Goal: Transaction & Acquisition: Purchase product/service

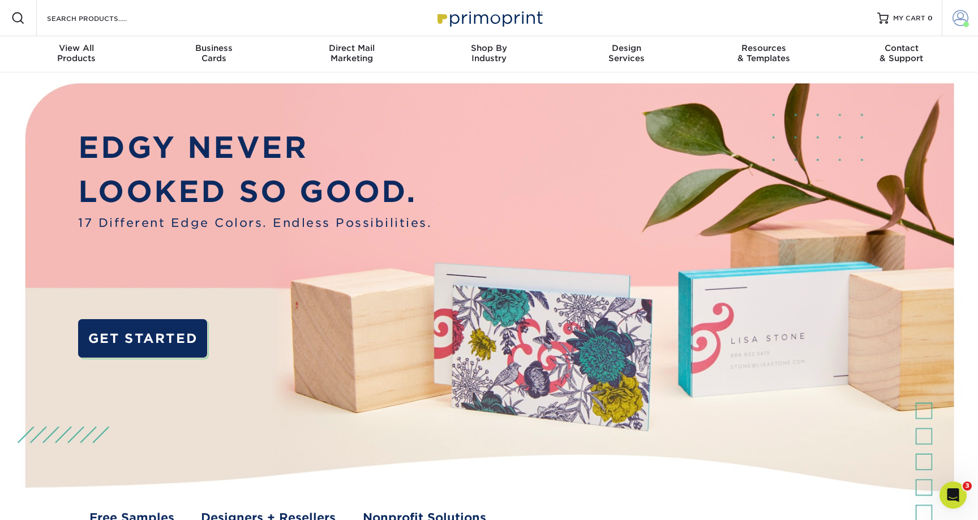
click at [961, 19] on span at bounding box center [960, 18] width 16 height 16
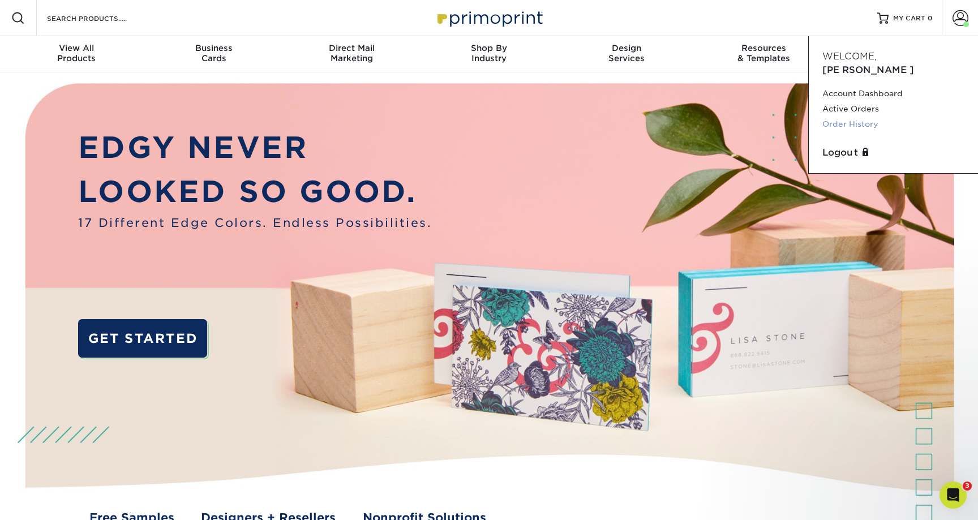
click at [857, 117] on link "Order History" at bounding box center [893, 124] width 142 height 15
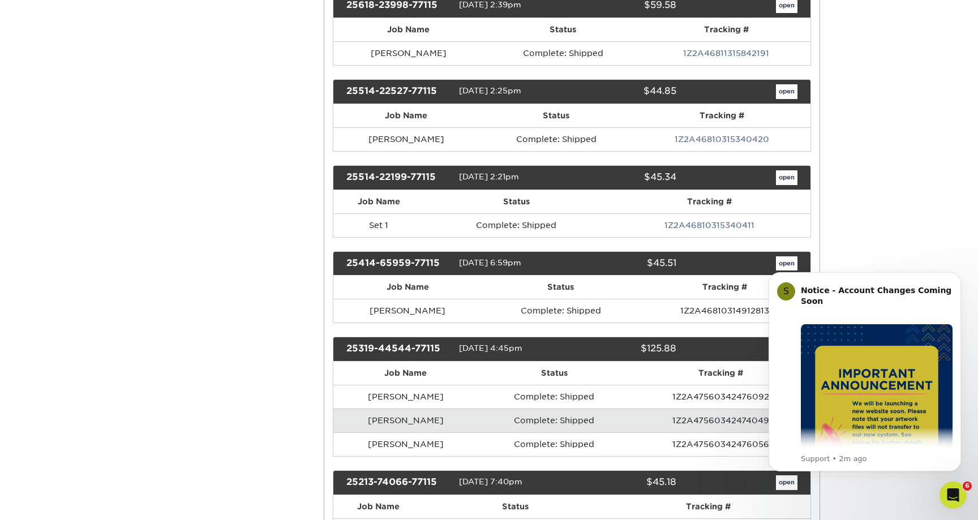
scroll to position [315, 0]
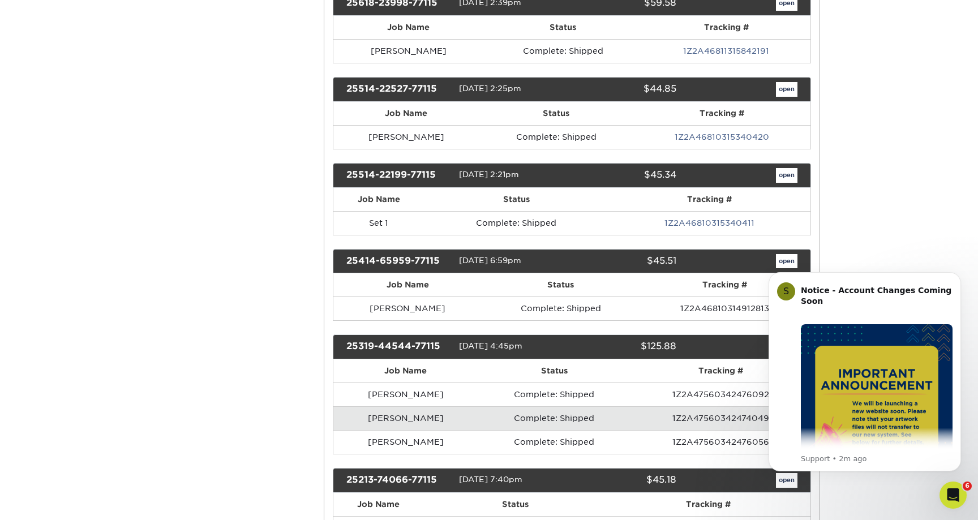
click at [783, 176] on link "open" at bounding box center [787, 175] width 22 height 15
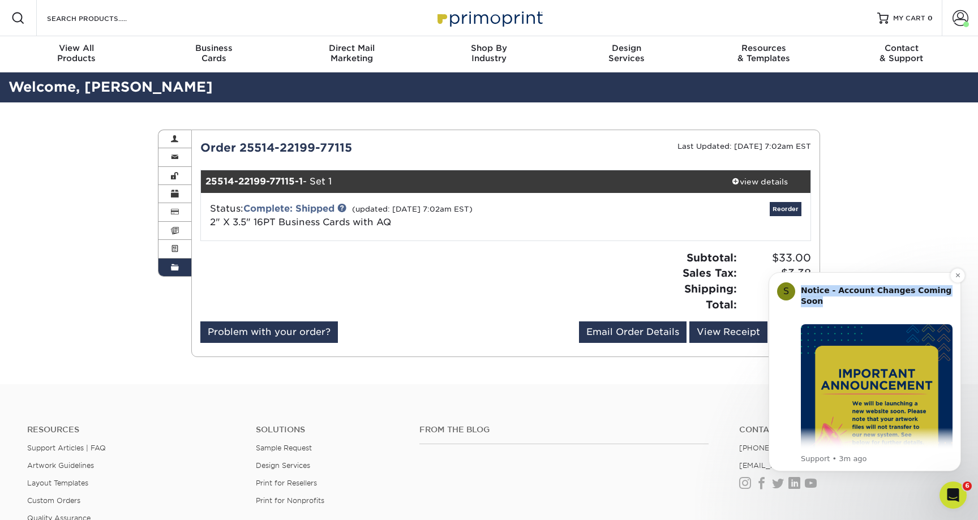
drag, startPoint x: 832, startPoint y: 281, endPoint x: 904, endPoint y: 304, distance: 75.5
click at [904, 304] on div "S Notice - Account Changes Coming Soon ​ Past Order Files Will Not Transfer: Wh…" at bounding box center [864, 371] width 192 height 199
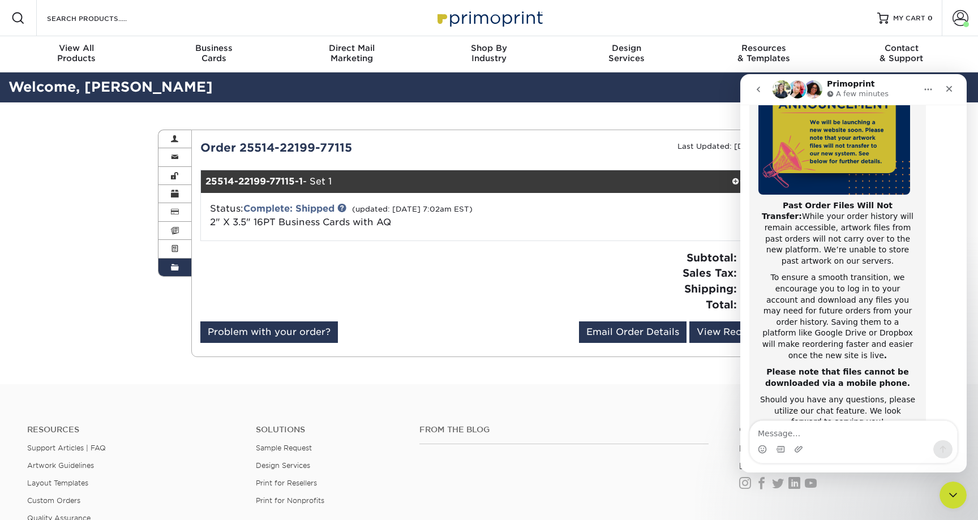
scroll to position [173, 0]
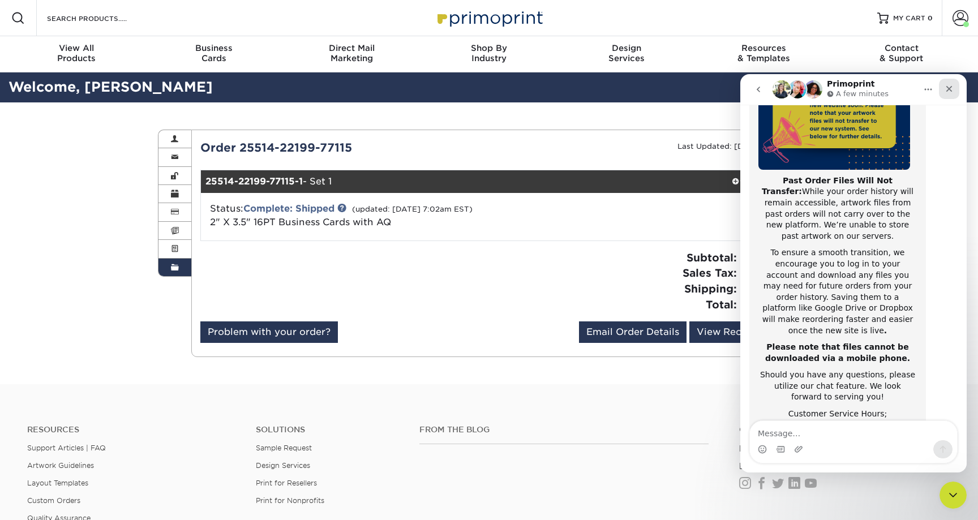
click at [950, 87] on icon "Close" at bounding box center [949, 89] width 6 height 6
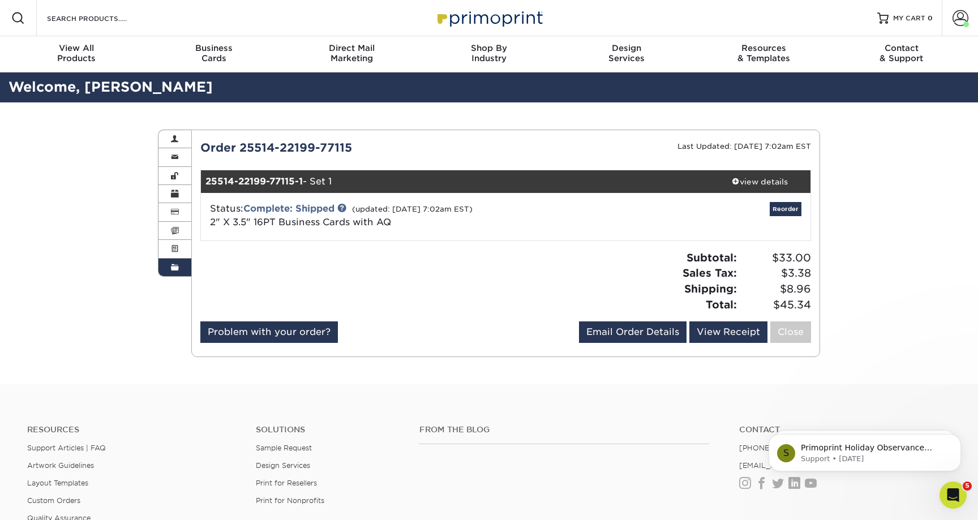
scroll to position [0, 0]
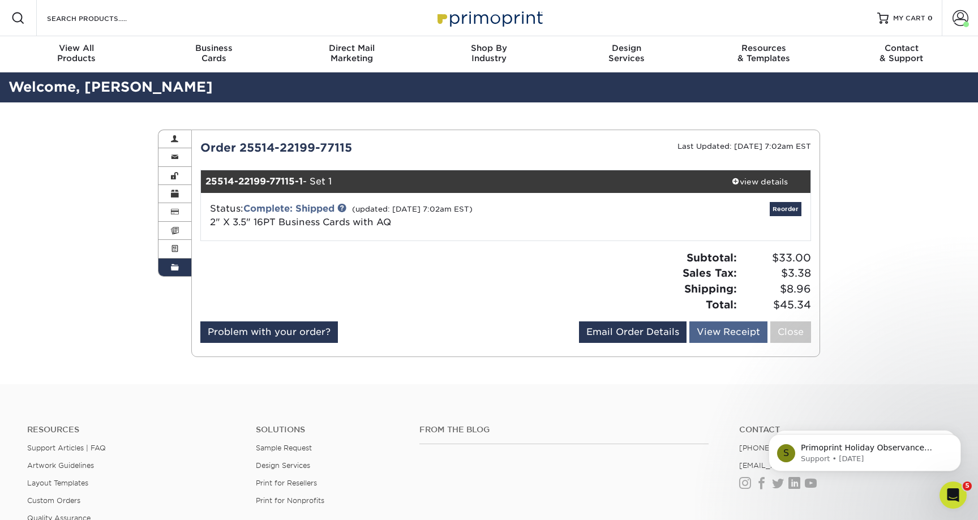
click at [724, 330] on link "View Receipt" at bounding box center [728, 332] width 78 height 22
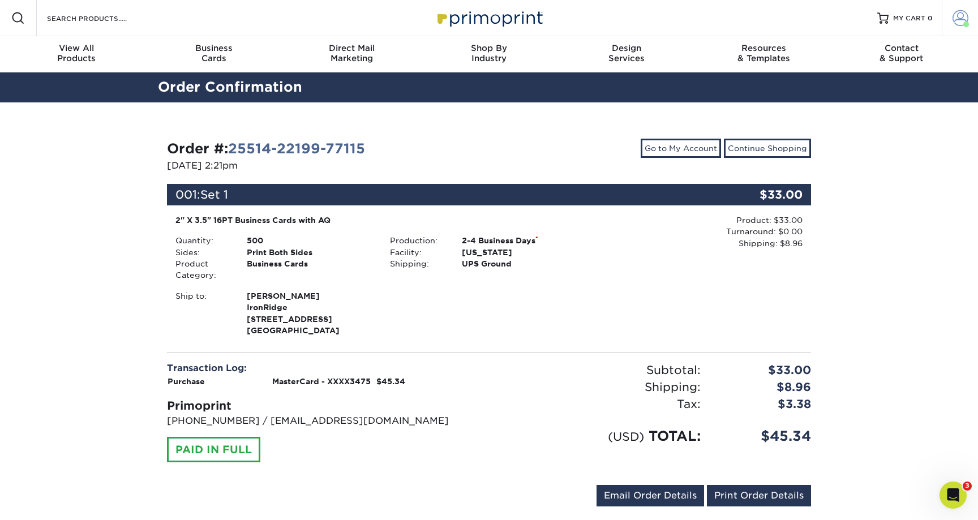
click at [957, 16] on span at bounding box center [960, 18] width 16 height 16
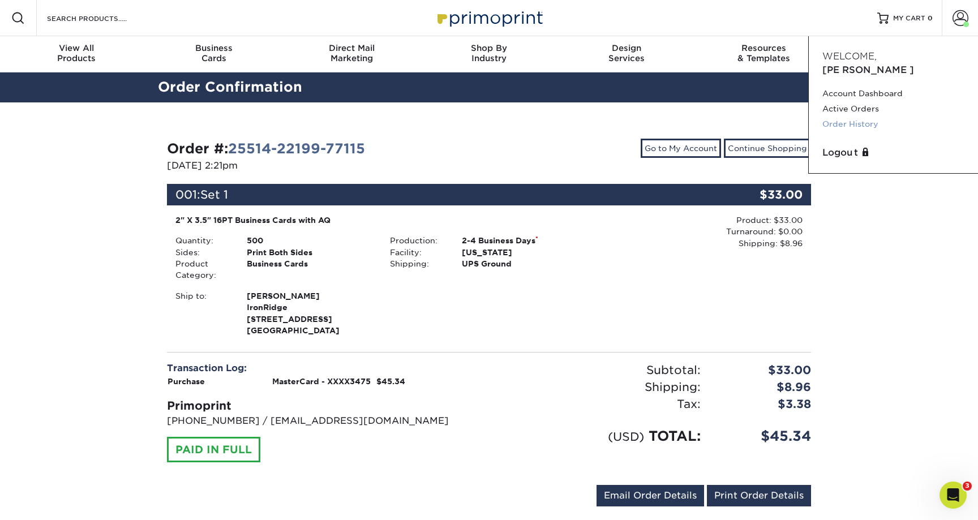
click at [845, 117] on link "Order History" at bounding box center [893, 124] width 142 height 15
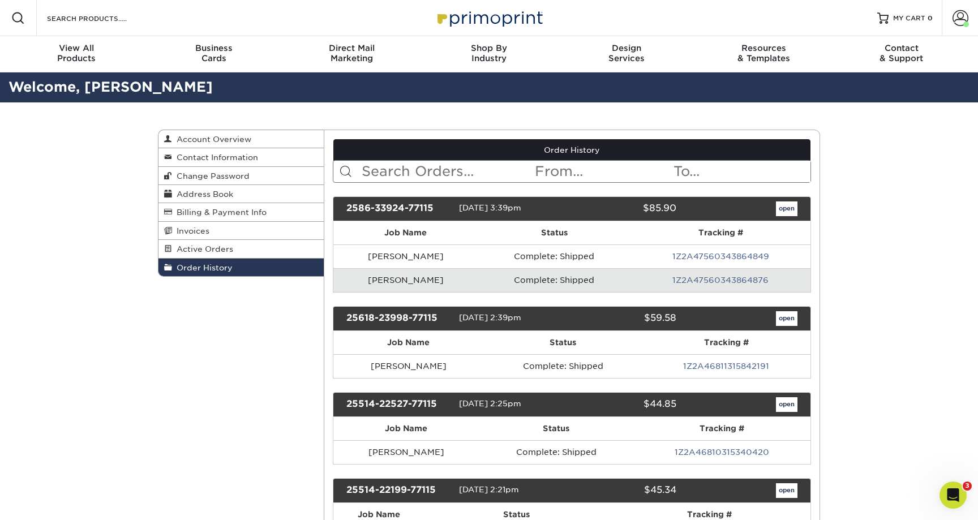
click at [786, 206] on link "open" at bounding box center [787, 208] width 22 height 15
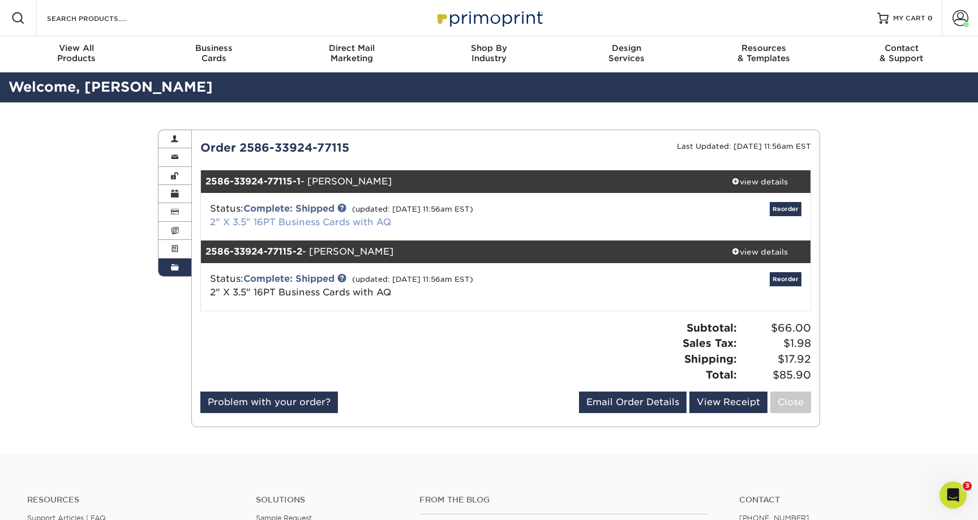
click at [320, 222] on link "2" X 3.5" 16PT Business Cards with AQ" at bounding box center [300, 222] width 181 height 11
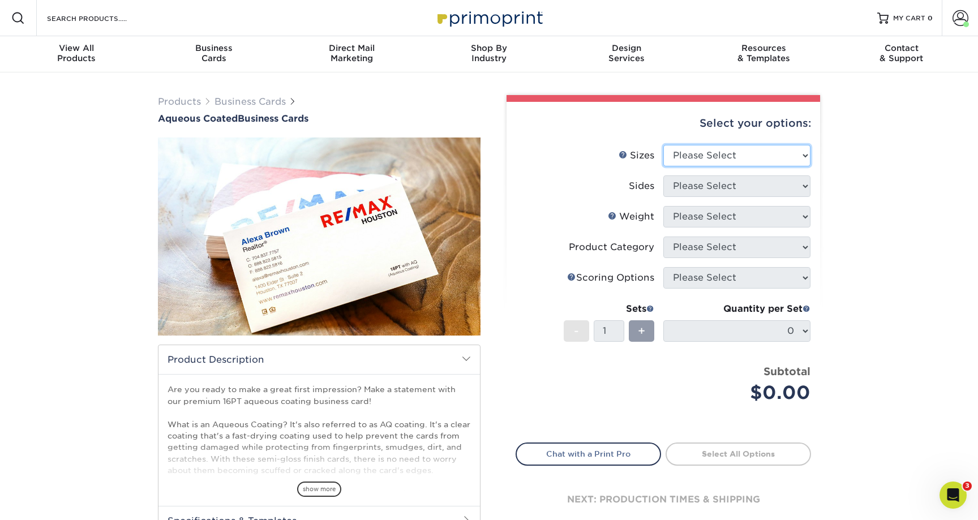
select select "2.00x3.50"
select select "13abbda7-1d64-4f25-8bb2-c179b224825d"
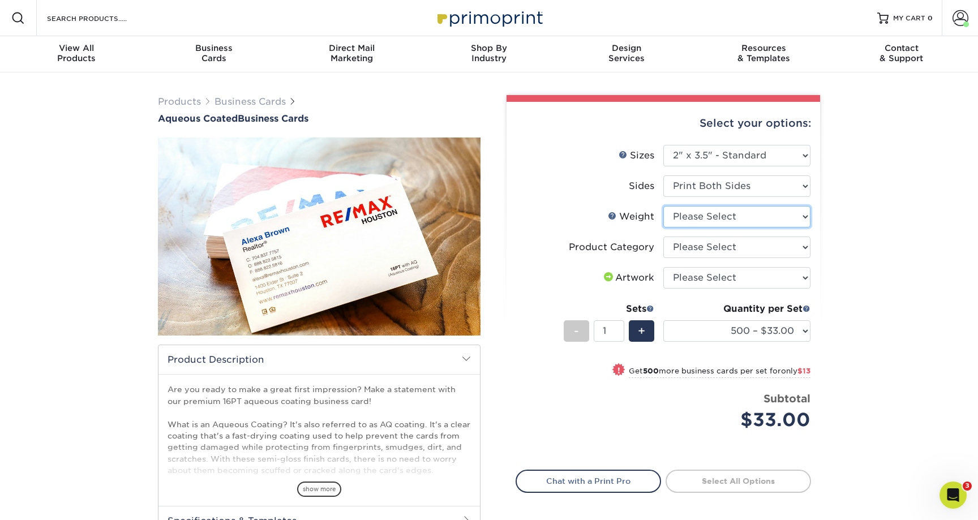
select select "16PT"
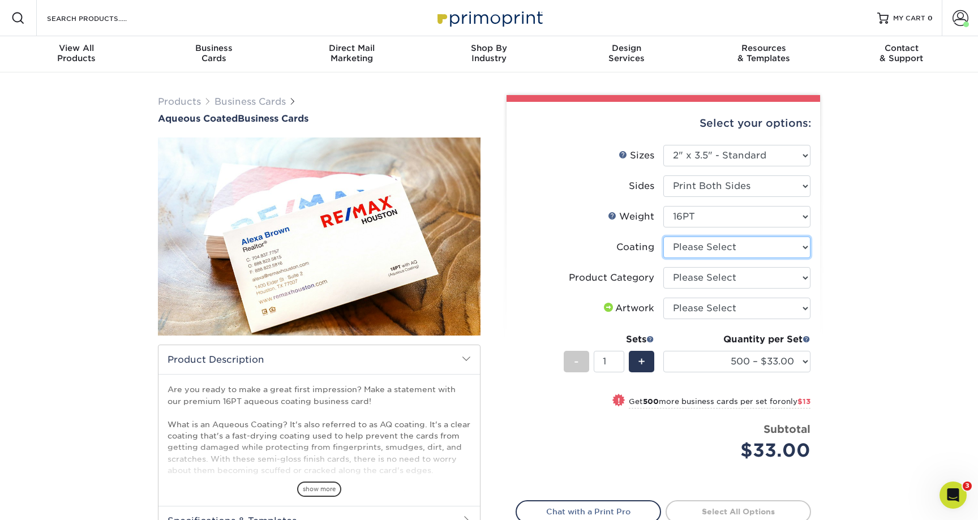
select select "d41dab50-ff65-4f4f-bb17-2afe4d36ae33"
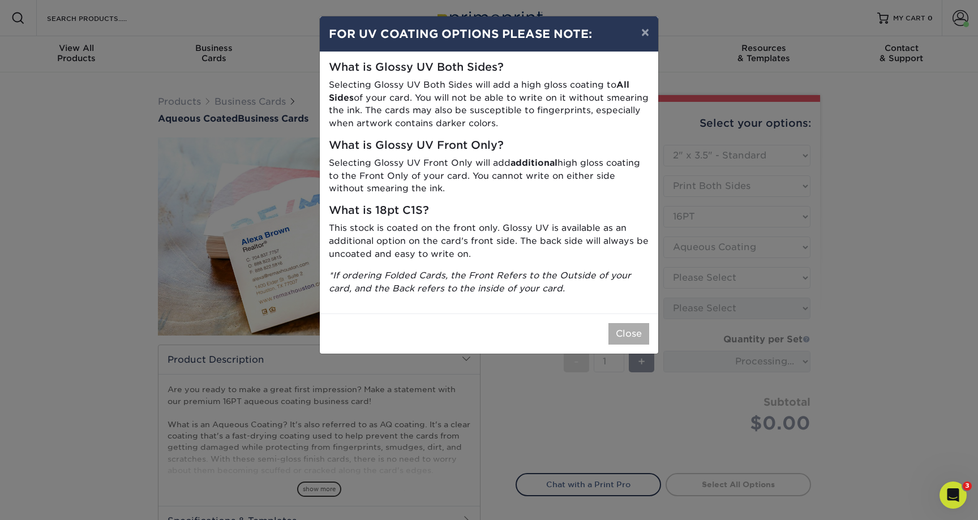
click at [625, 323] on button "Close" at bounding box center [628, 334] width 41 height 22
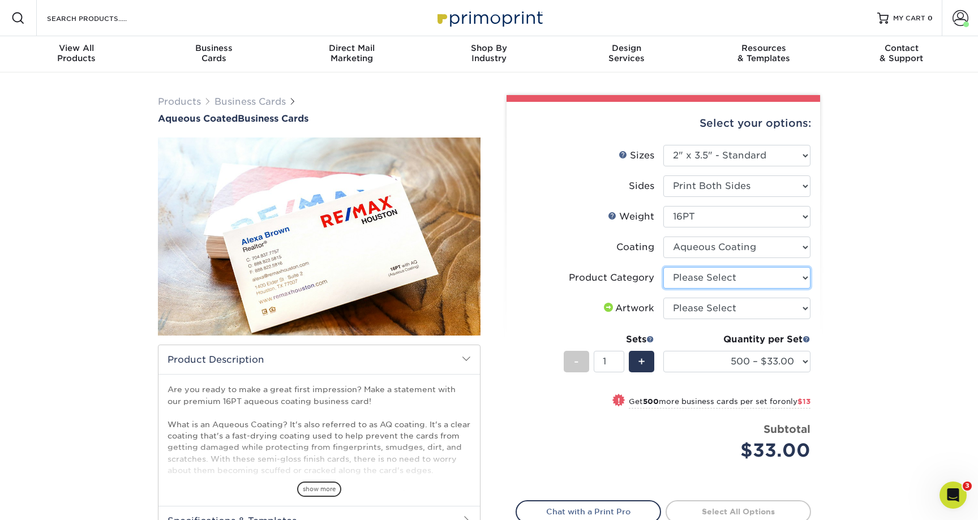
select select "3b5148f1-0588-4f88-a218-97bcfdce65c1"
select select "upload"
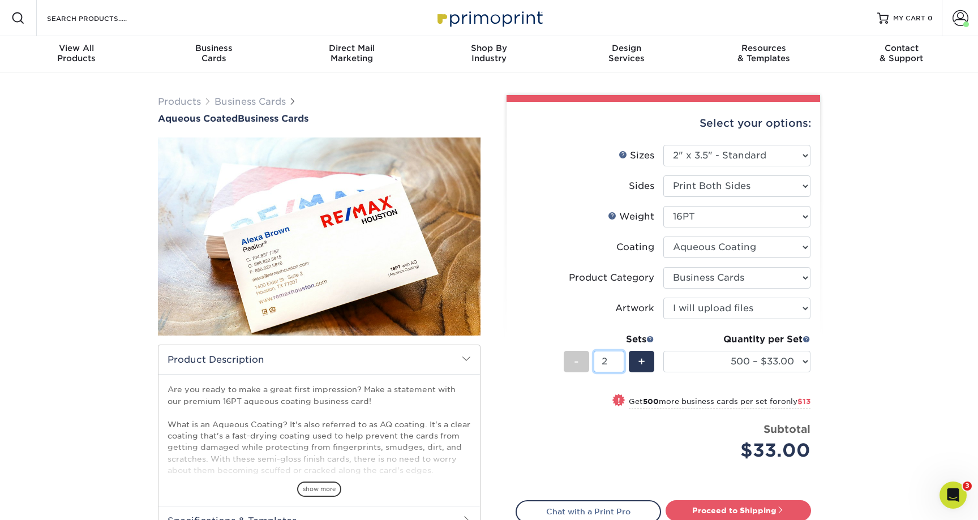
click at [620, 358] on input "2" at bounding box center [609, 362] width 30 height 22
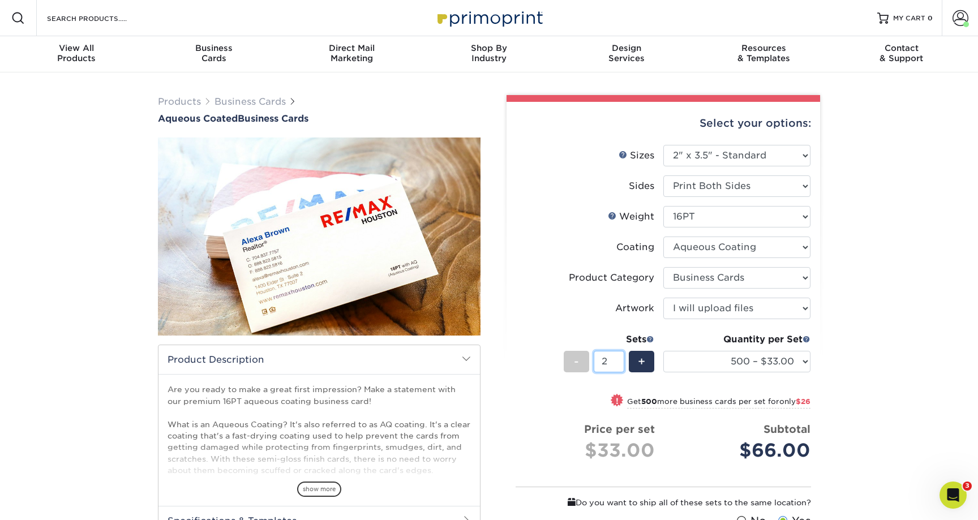
type input "3"
click at [620, 358] on input "3" at bounding box center [609, 362] width 30 height 22
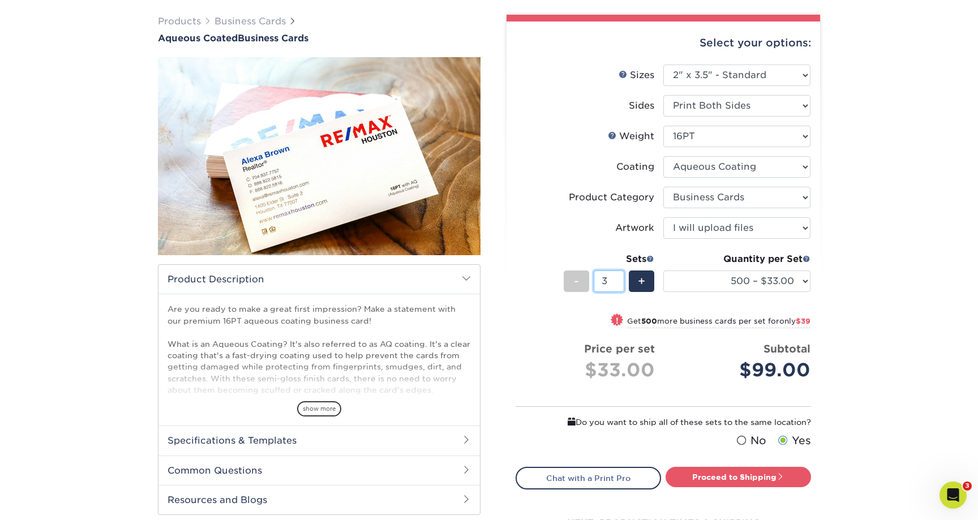
scroll to position [91, 0]
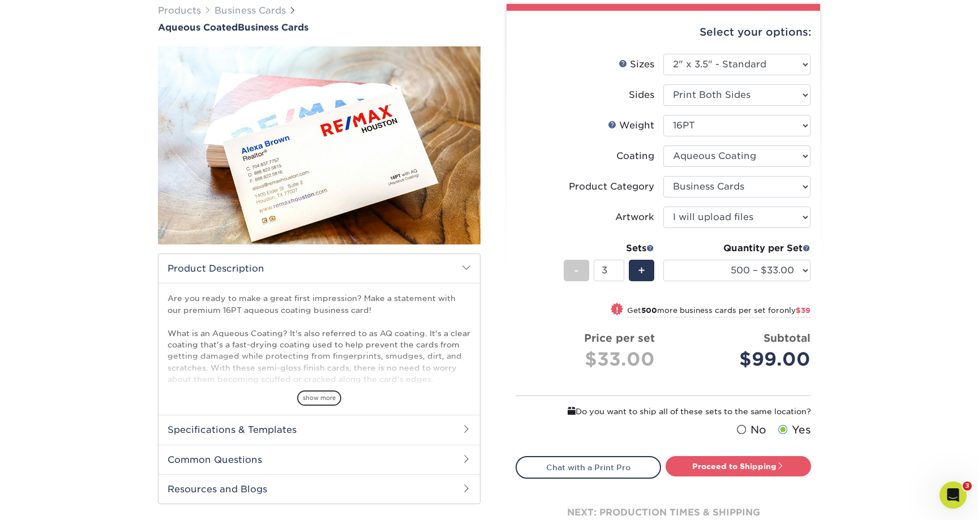
click at [742, 428] on span at bounding box center [741, 429] width 10 height 11
click at [0, 0] on input "No" at bounding box center [0, 0] width 0 height 0
click at [733, 463] on link "Proceed to Shipping" at bounding box center [737, 466] width 145 height 20
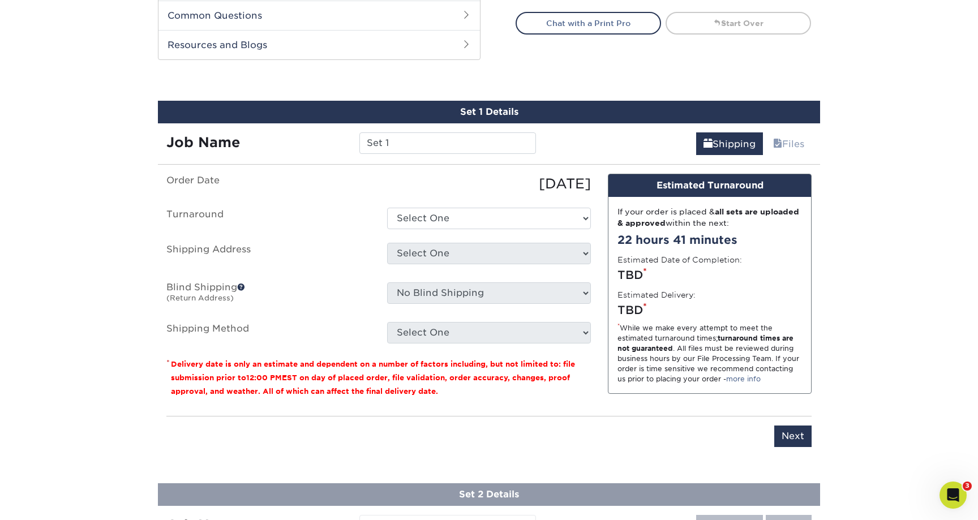
scroll to position [535, 0]
click at [426, 144] on input "Set 1" at bounding box center [447, 143] width 176 height 22
drag, startPoint x: 418, startPoint y: 140, endPoint x: 341, endPoint y: 132, distance: 77.4
click at [341, 132] on div "Job Name Set 1" at bounding box center [351, 143] width 386 height 22
type input "Tristan"
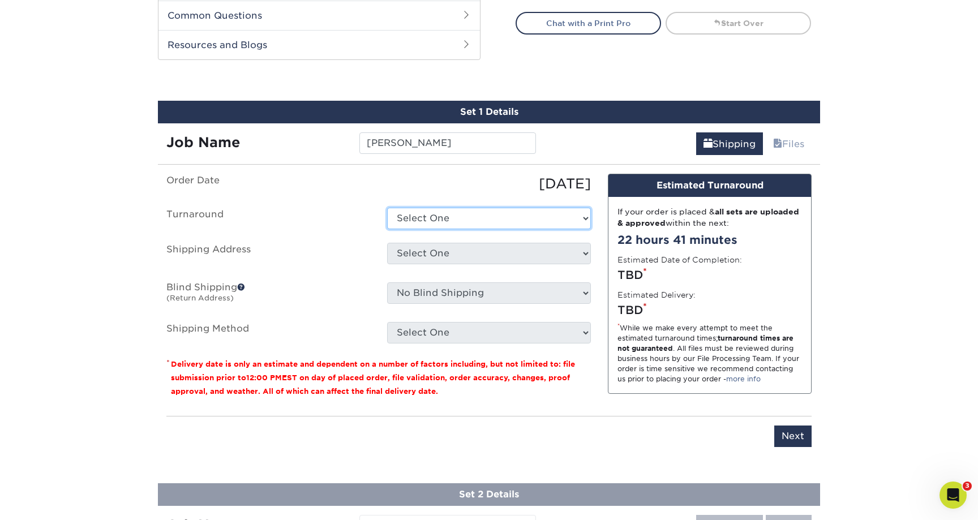
select select "6247fa13-6ec4-4bd5-81ce-27fae4b5d043"
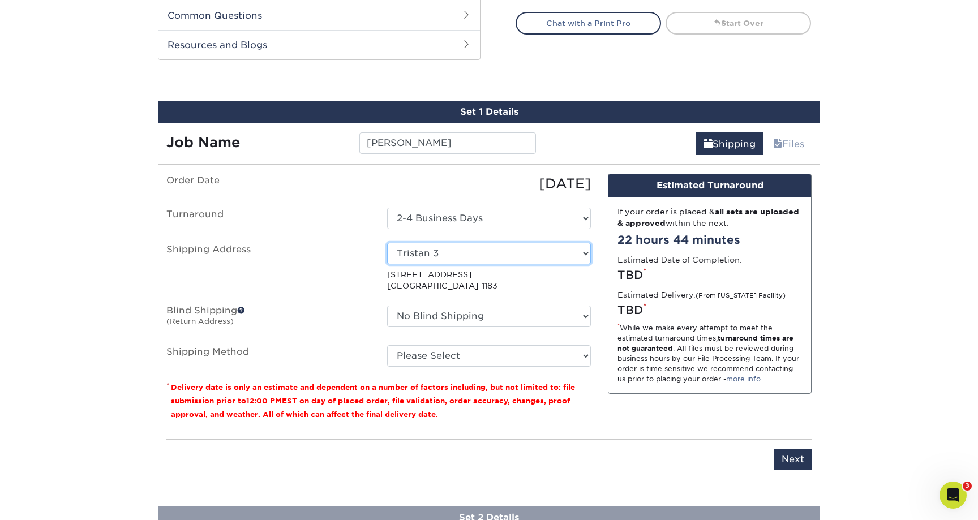
select select "273174"
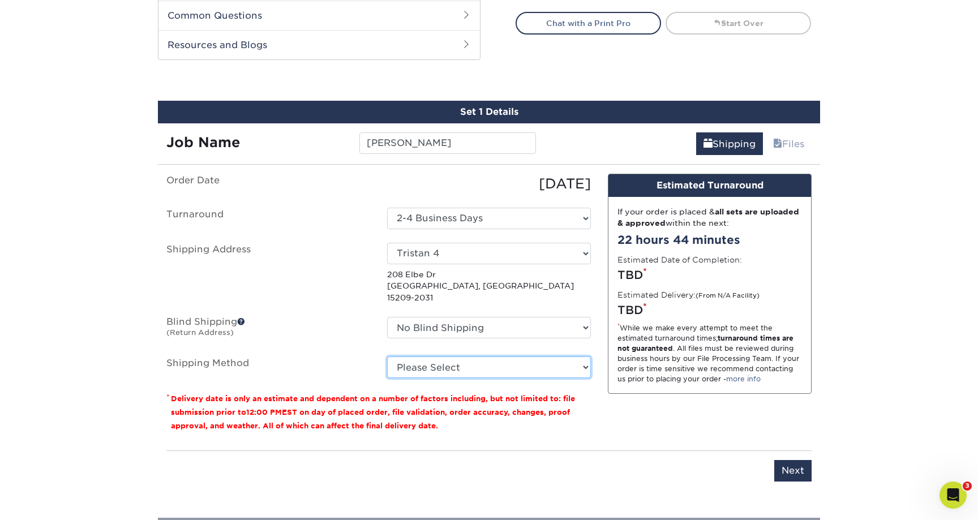
select select "03"
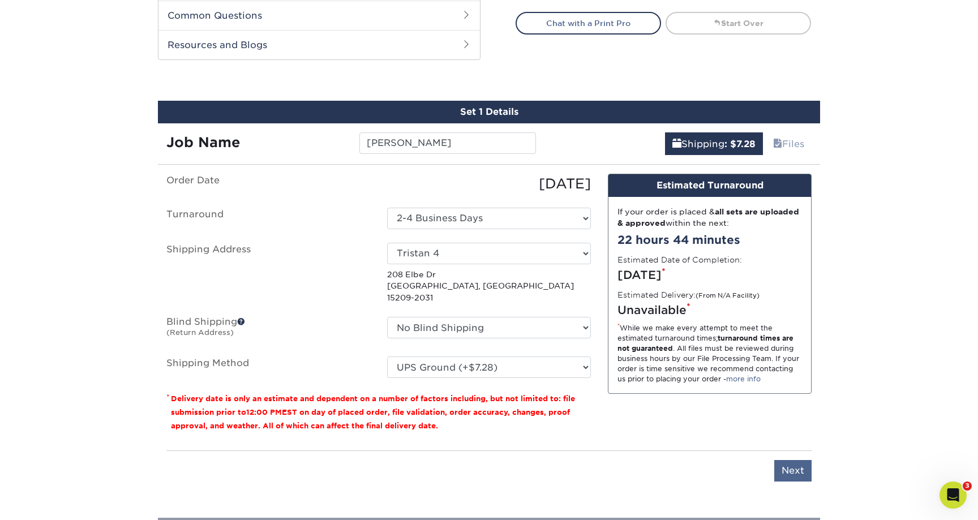
click at [791, 460] on input "Next" at bounding box center [792, 471] width 37 height 22
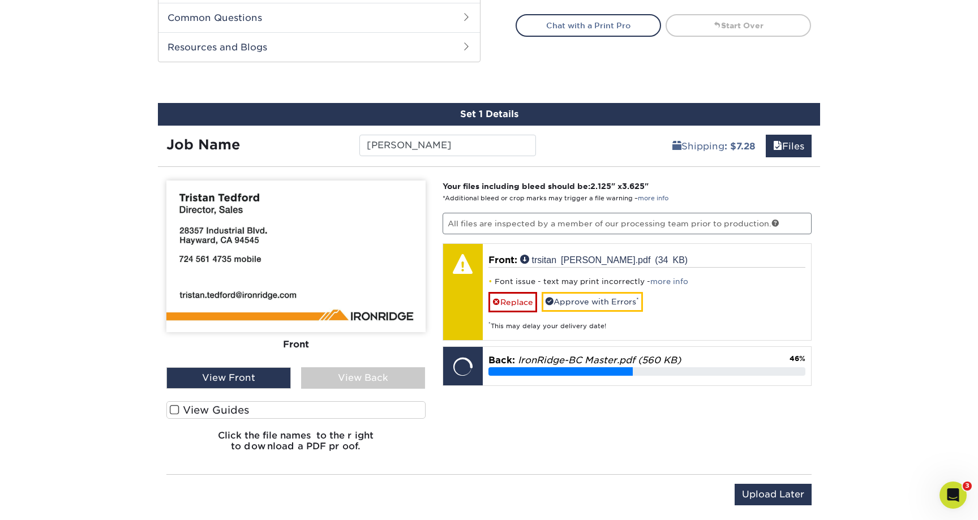
scroll to position [533, 0]
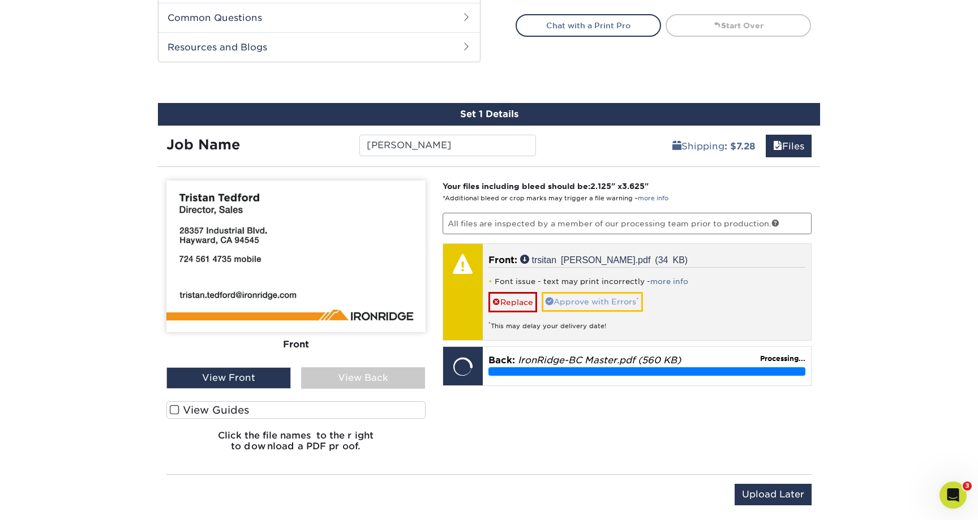
click at [595, 298] on link "Approve with Errors *" at bounding box center [592, 301] width 101 height 19
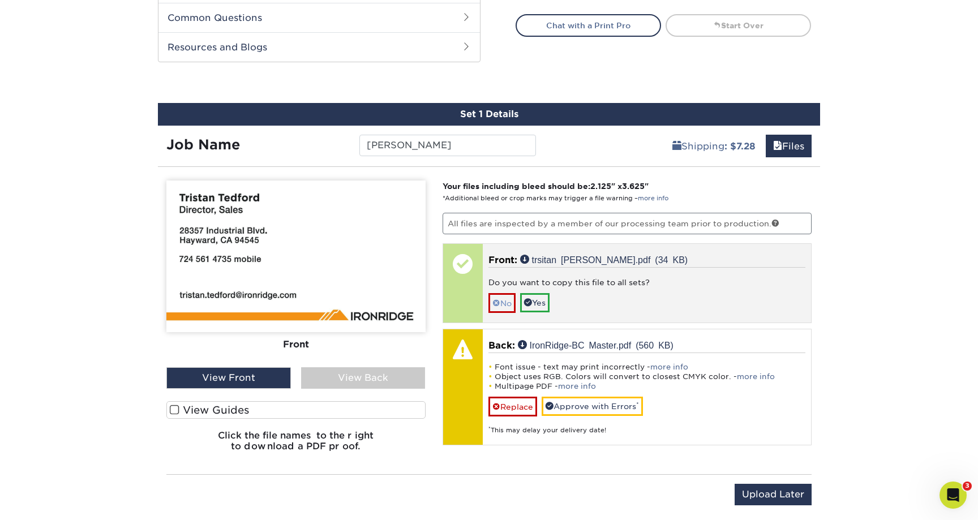
click at [509, 301] on link "No" at bounding box center [501, 303] width 27 height 20
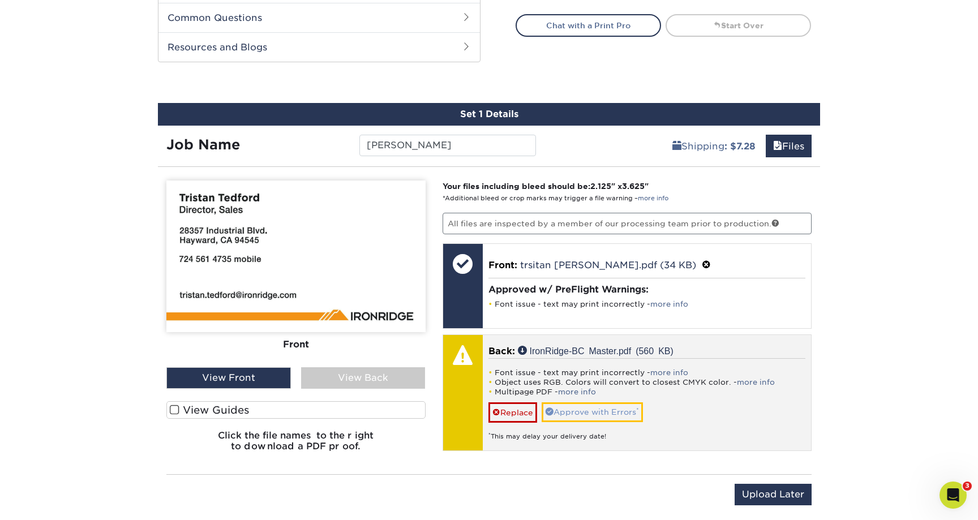
click at [580, 408] on link "Approve with Errors *" at bounding box center [592, 411] width 101 height 19
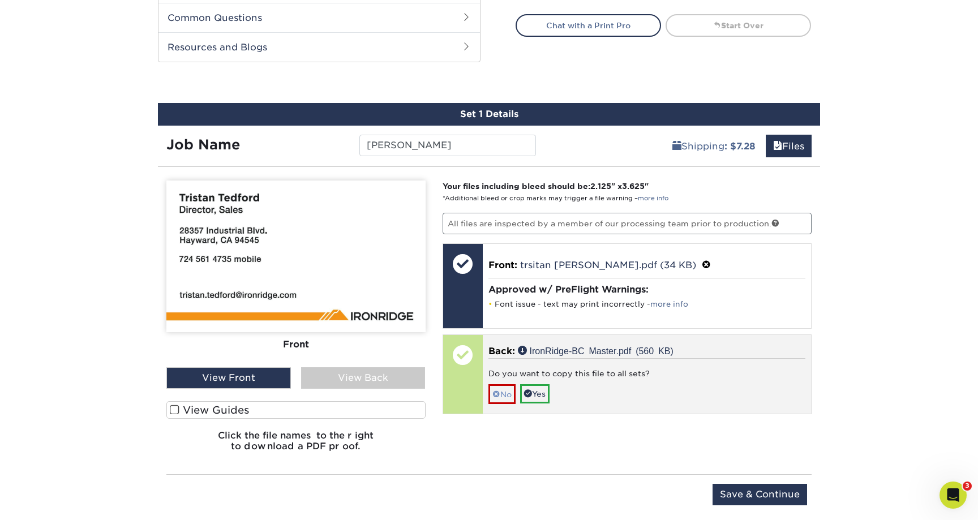
click at [506, 393] on link "No" at bounding box center [501, 394] width 27 height 20
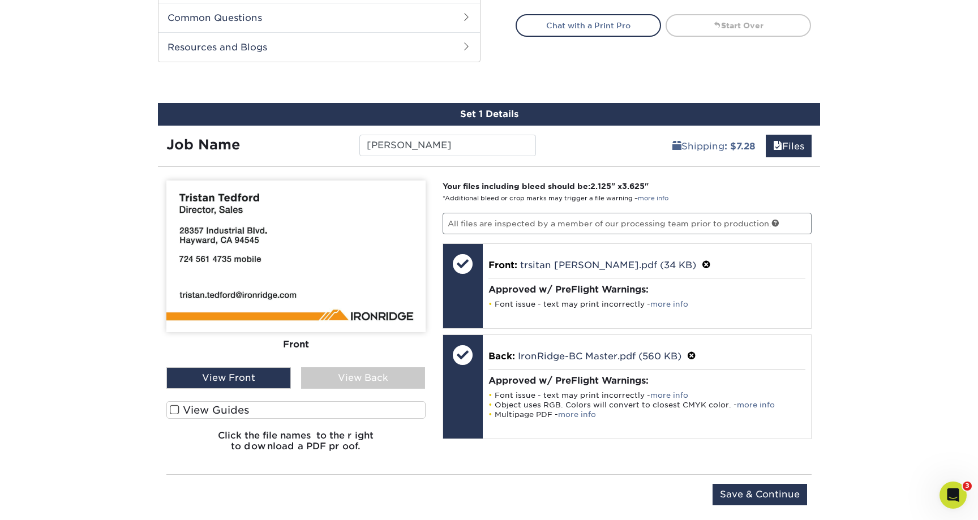
click at [174, 405] on span at bounding box center [175, 410] width 10 height 11
click at [0, 0] on input "View Guides" at bounding box center [0, 0] width 0 height 0
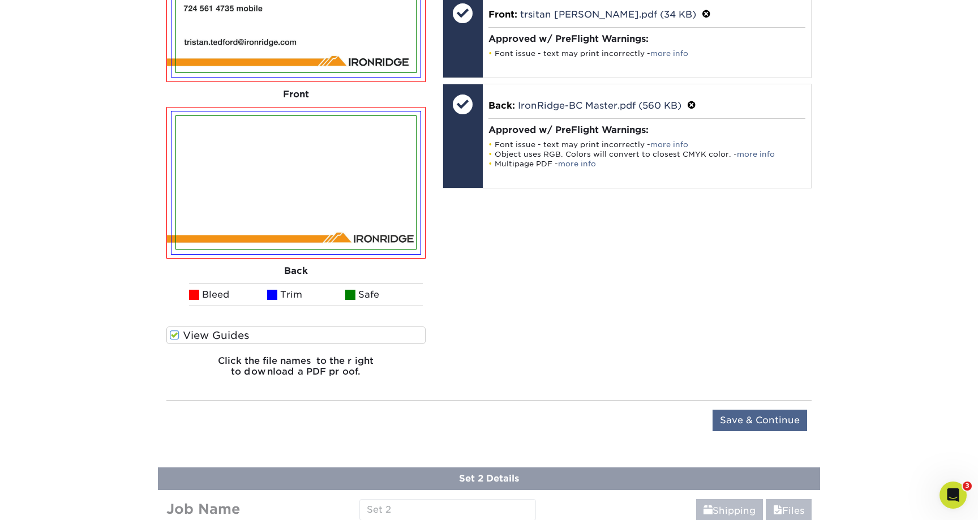
click at [738, 414] on input "Save & Continue" at bounding box center [759, 421] width 95 height 22
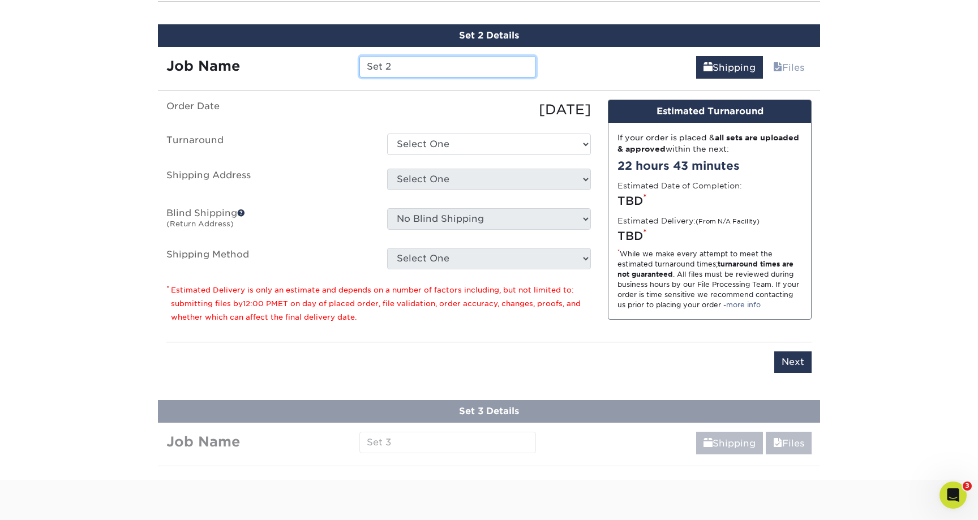
scroll to position [696, 0]
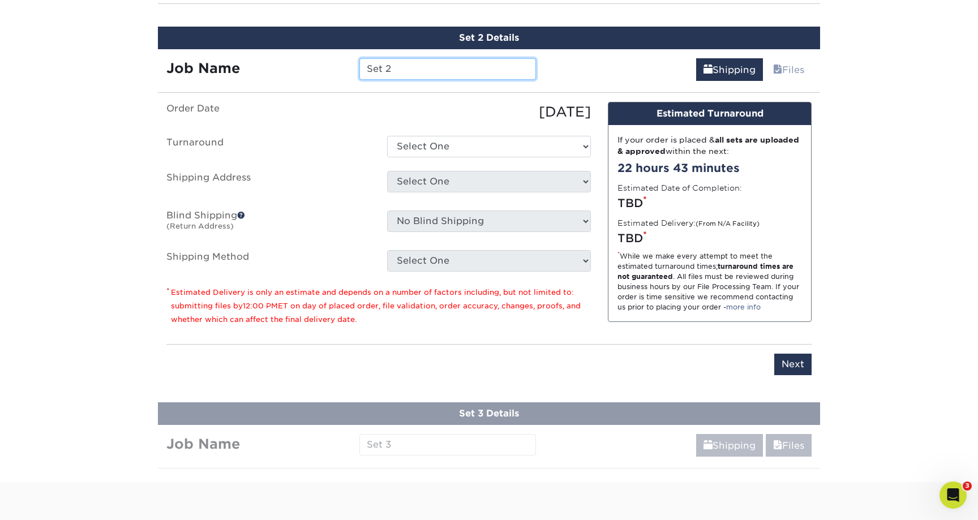
drag, startPoint x: 396, startPoint y: 69, endPoint x: 353, endPoint y: 64, distance: 42.7
click at [353, 64] on div "Set 2" at bounding box center [447, 69] width 193 height 22
type input "Drew MC"
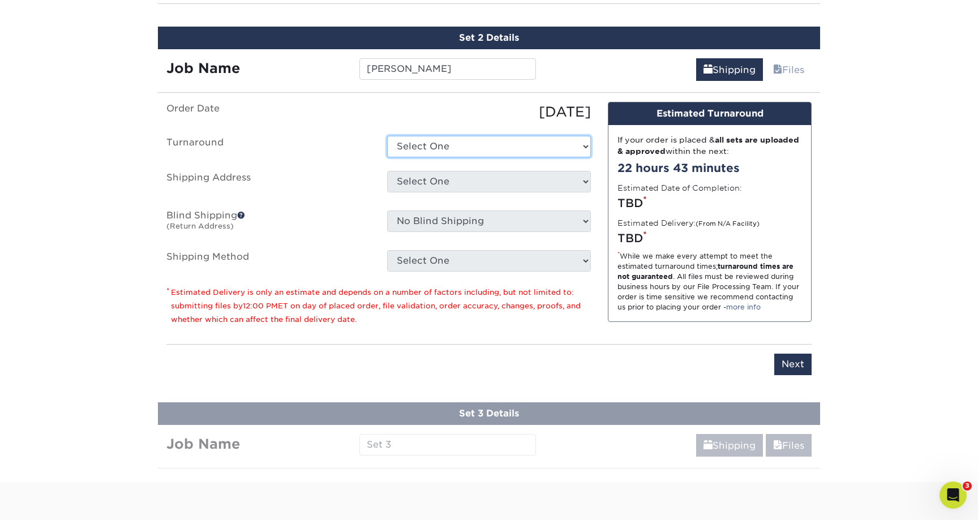
select select "6247fa13-6ec4-4bd5-81ce-27fae4b5d043"
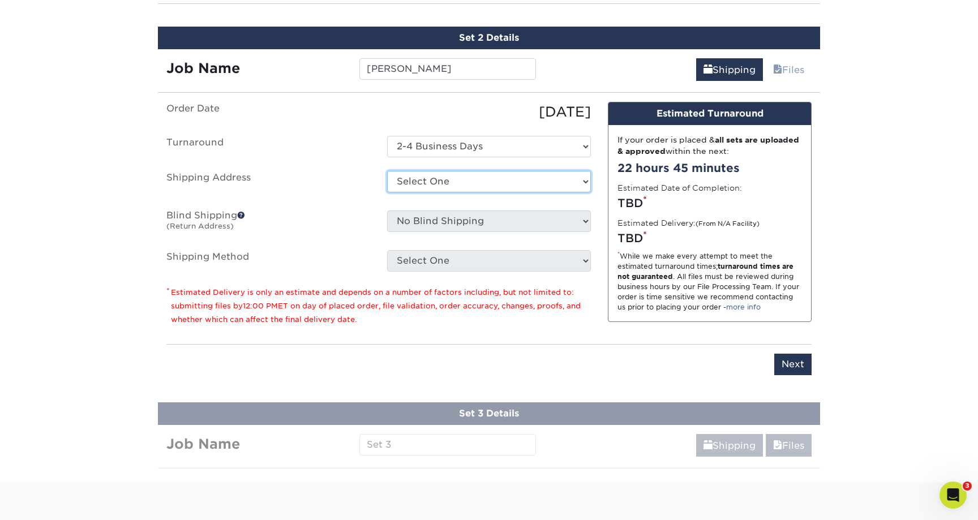
select select "284801"
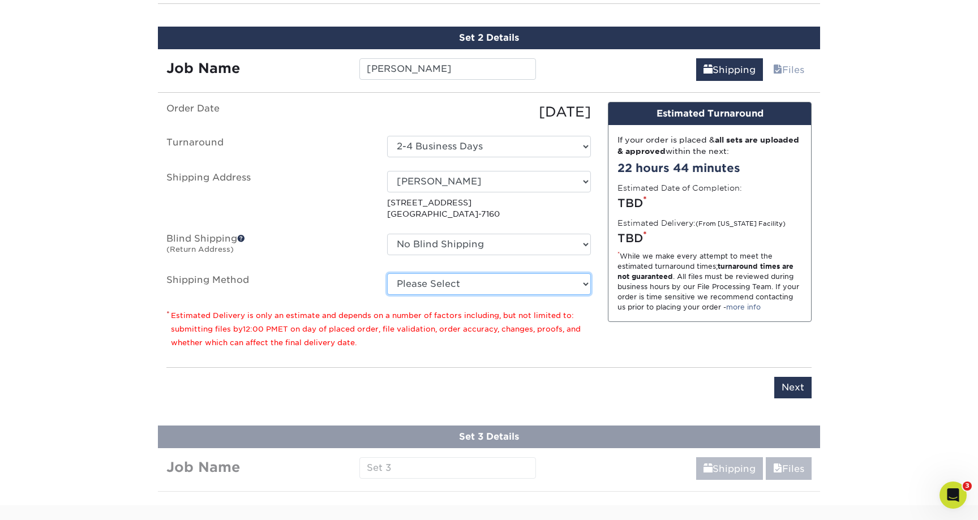
select select "03"
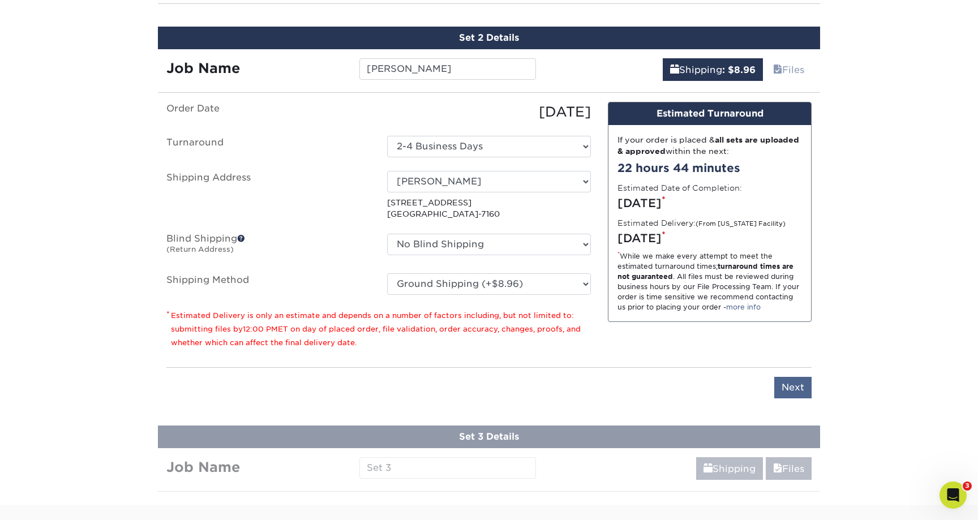
click at [788, 385] on input "Next" at bounding box center [792, 388] width 37 height 22
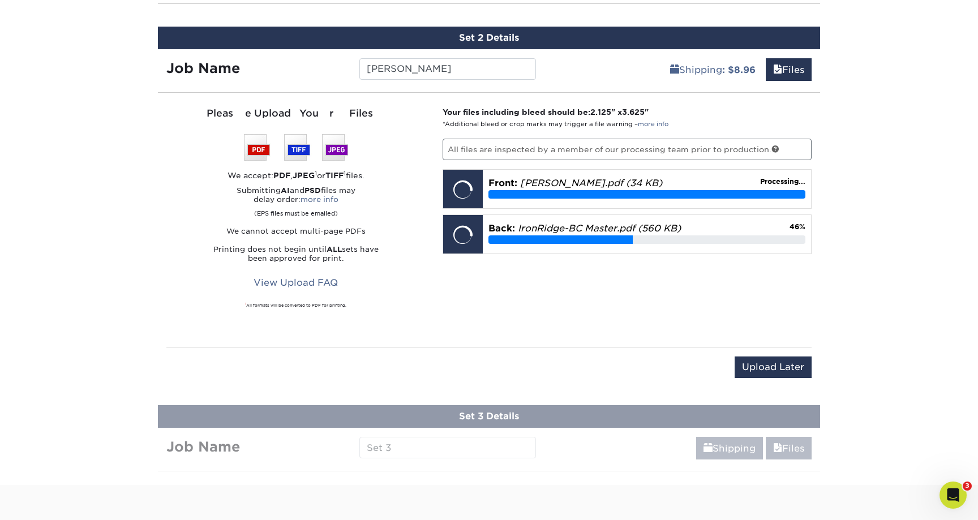
scroll to position [688, 0]
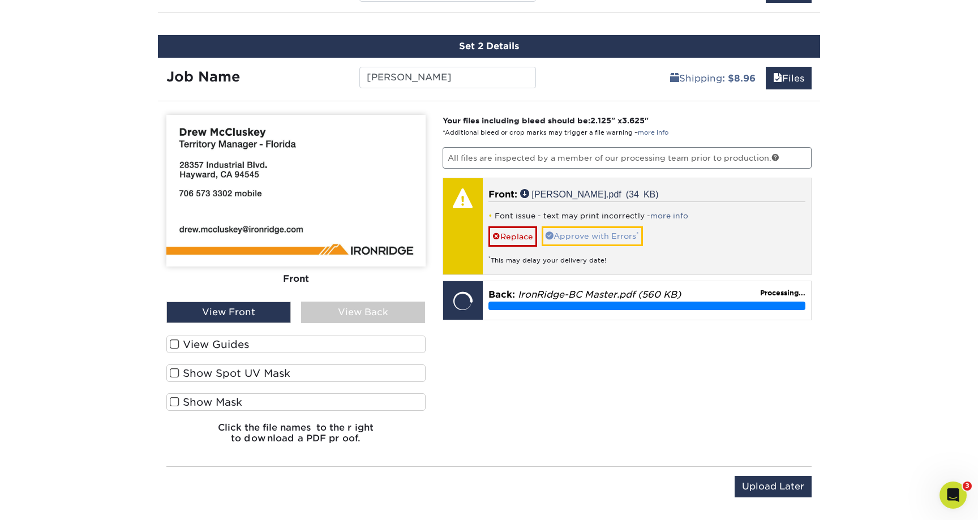
click at [590, 231] on link "Approve with Errors *" at bounding box center [592, 235] width 101 height 19
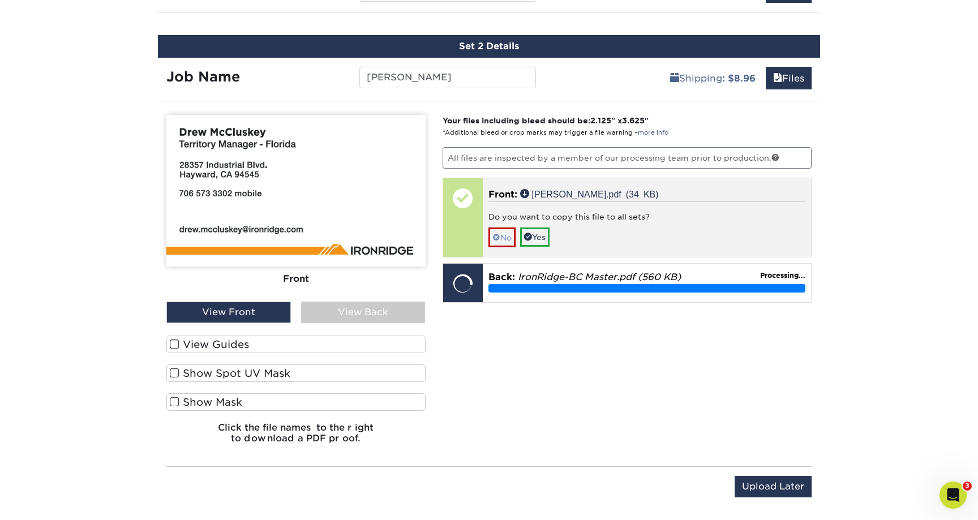
click at [510, 237] on link "No" at bounding box center [501, 237] width 27 height 20
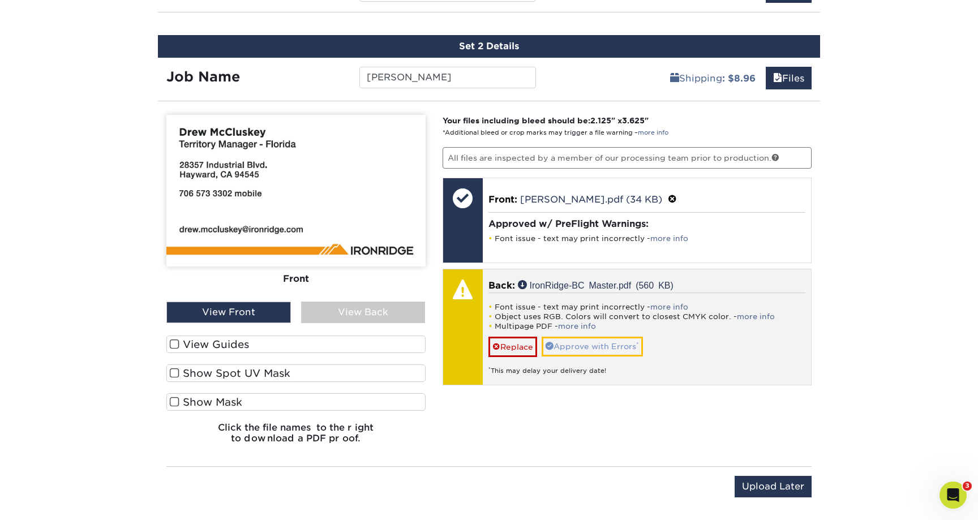
click at [582, 345] on link "Approve with Errors *" at bounding box center [592, 346] width 101 height 19
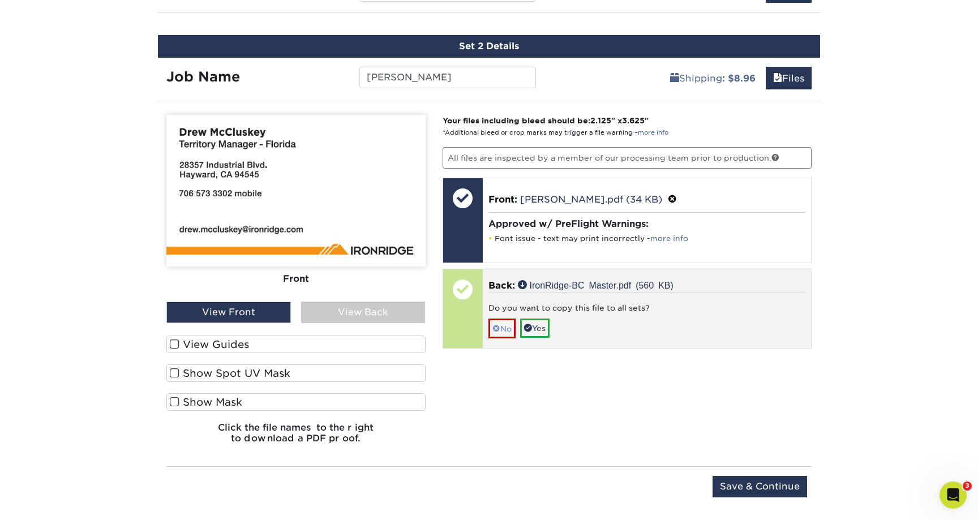
click at [504, 329] on link "No" at bounding box center [501, 329] width 27 height 20
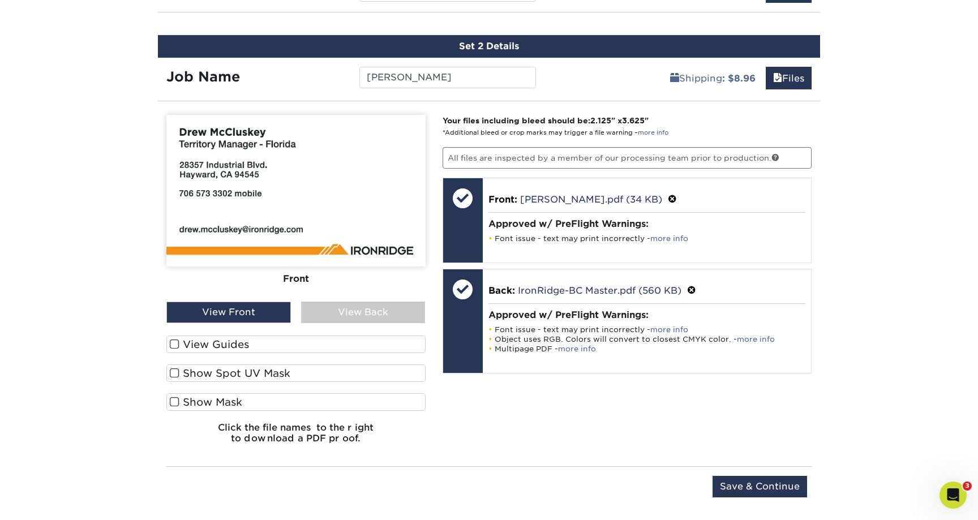
click at [176, 345] on span at bounding box center [175, 344] width 10 height 11
click at [0, 0] on input "View Guides" at bounding box center [0, 0] width 0 height 0
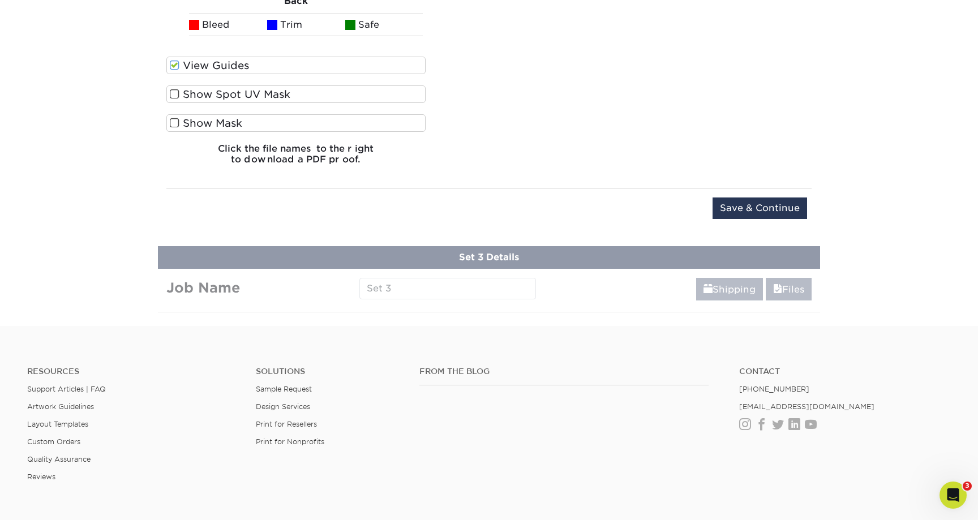
scroll to position [1111, 0]
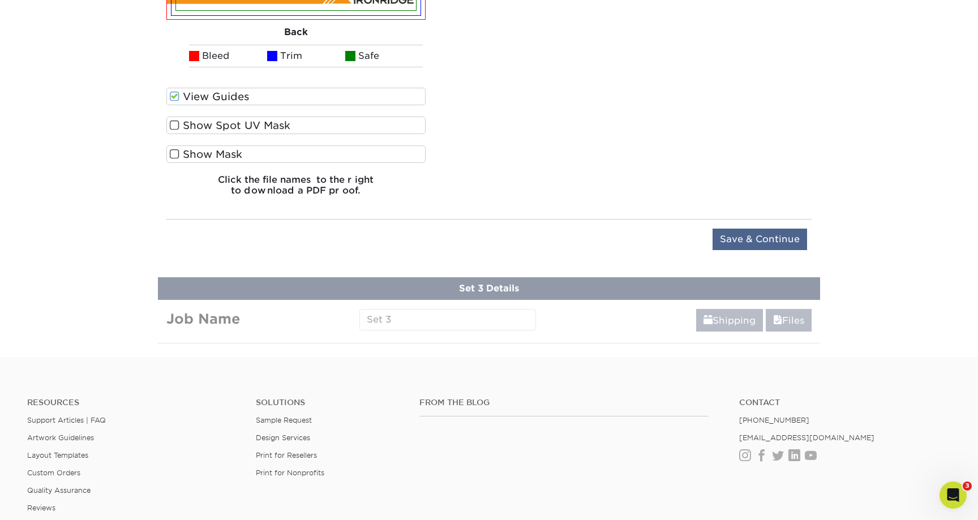
click at [758, 235] on input "Save & Continue" at bounding box center [759, 240] width 95 height 22
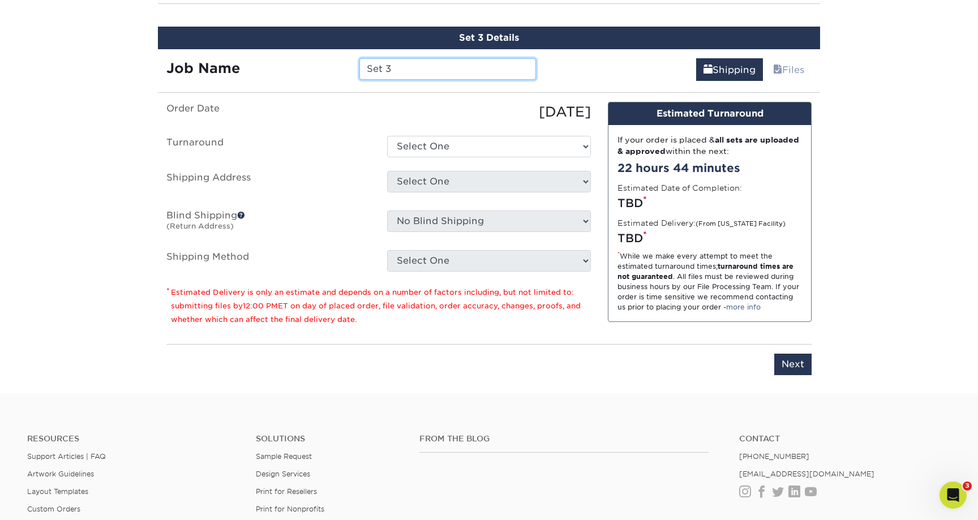
scroll to position [784, 0]
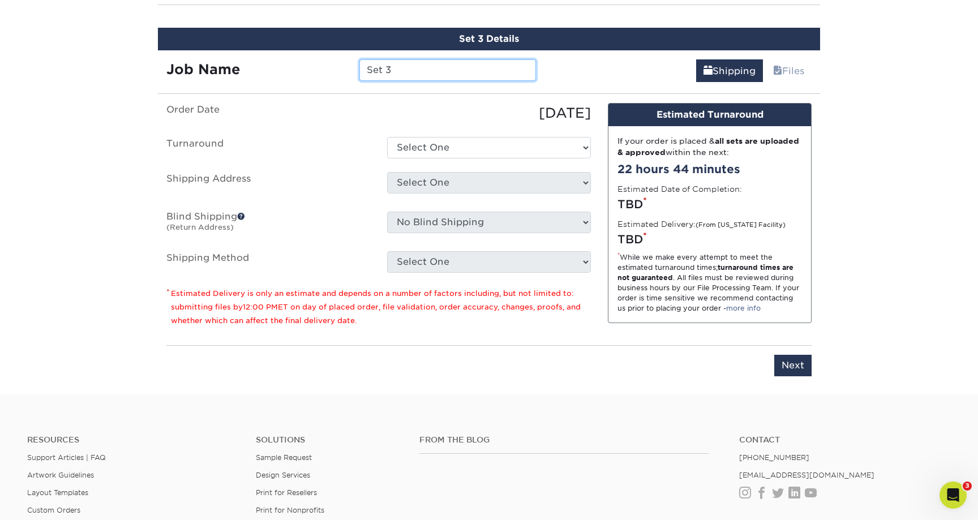
drag, startPoint x: 376, startPoint y: 67, endPoint x: 310, endPoint y: 57, distance: 67.5
click at [310, 57] on div "Job Name Set 3" at bounding box center [351, 67] width 386 height 34
type input "Colby"
select select "6247fa13-6ec4-4bd5-81ce-27fae4b5d043"
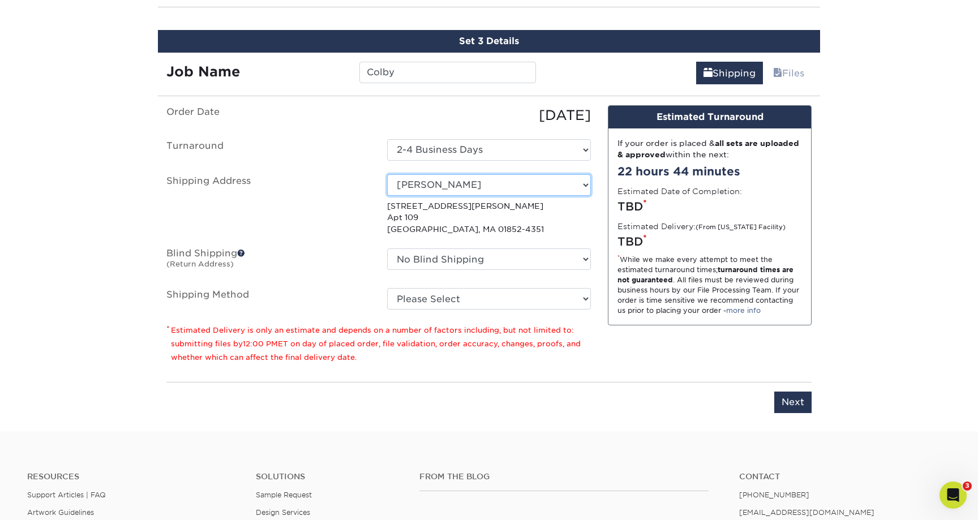
click at [579, 182] on select "Select One Aaron Williamson Agathe Noyon Alex Larsen Alex Larson new Allen Terw…" at bounding box center [489, 185] width 204 height 22
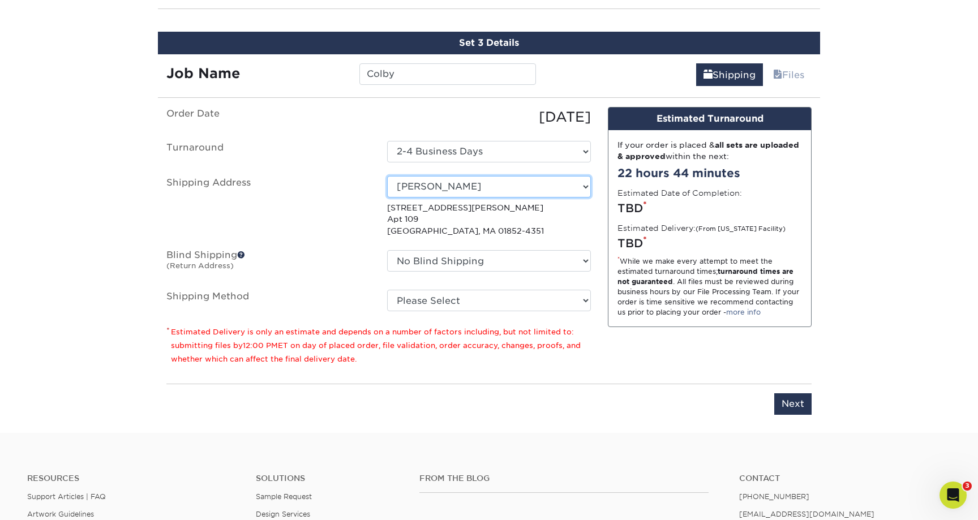
select select "214367"
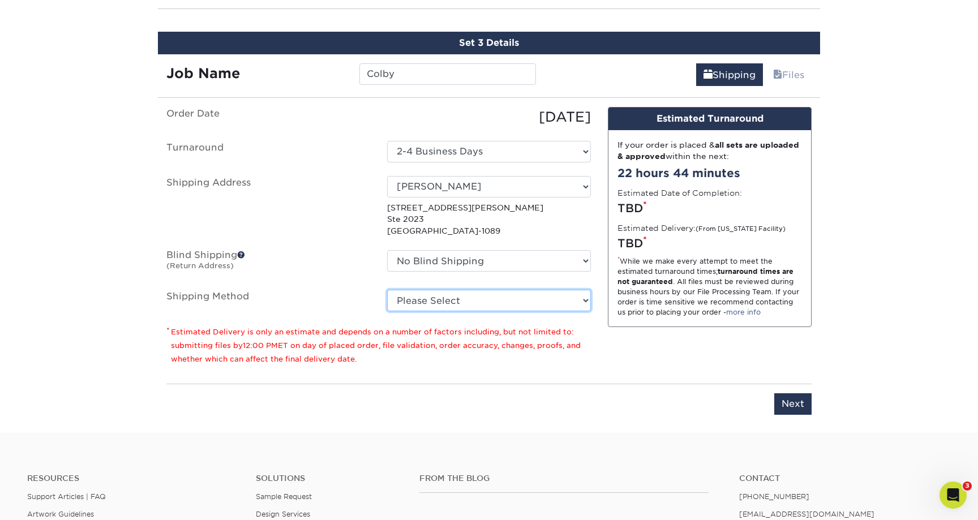
select select "03"
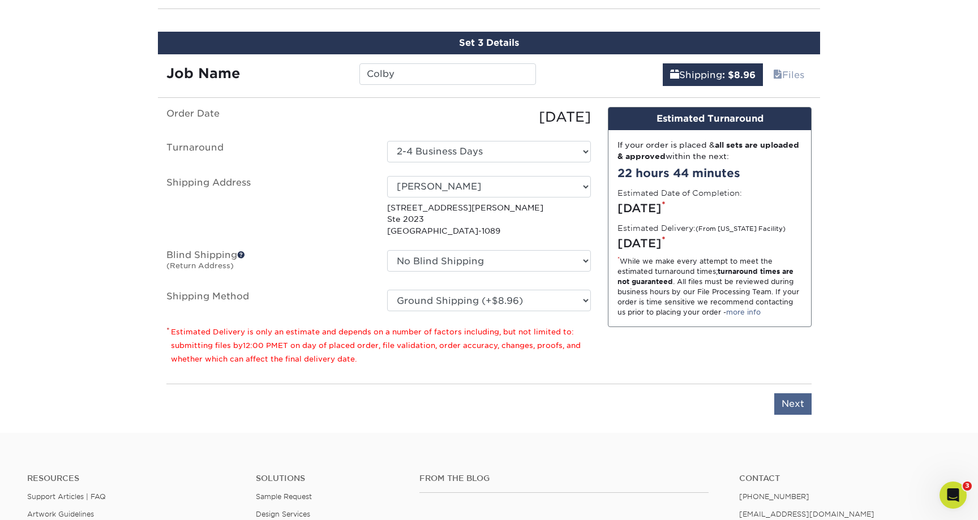
click at [794, 401] on input "Next" at bounding box center [792, 404] width 37 height 22
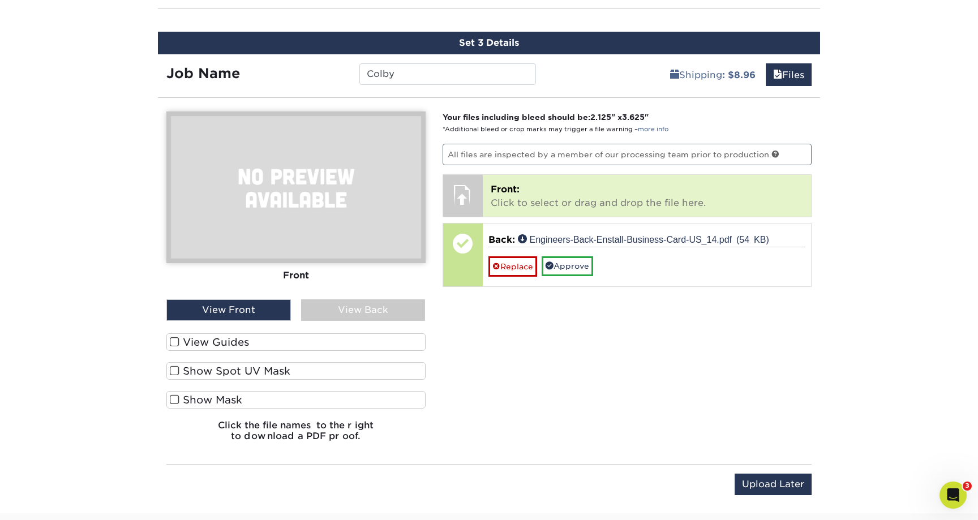
scroll to position [775, 0]
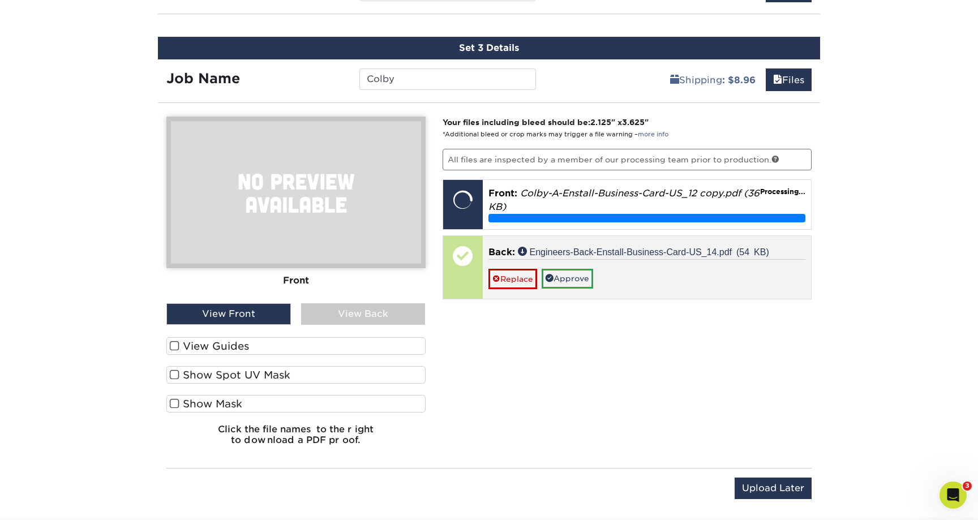
click at [573, 276] on link "Approve" at bounding box center [567, 278] width 51 height 19
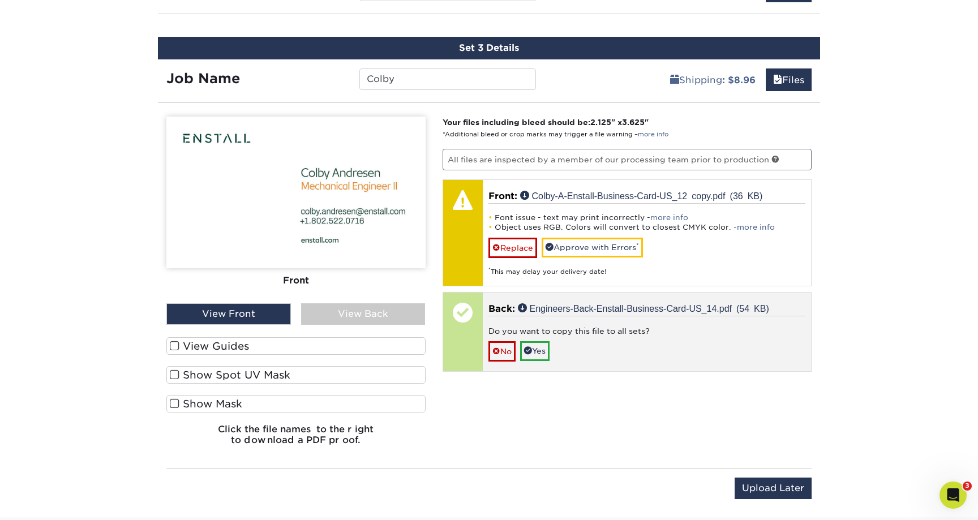
click at [503, 293] on div "Back: Engineers-Back-Enstall-Business-Card-US_14.pdf (54 KB) Do you want to cop…" at bounding box center [647, 332] width 329 height 79
click at [501, 352] on link "No" at bounding box center [501, 351] width 27 height 20
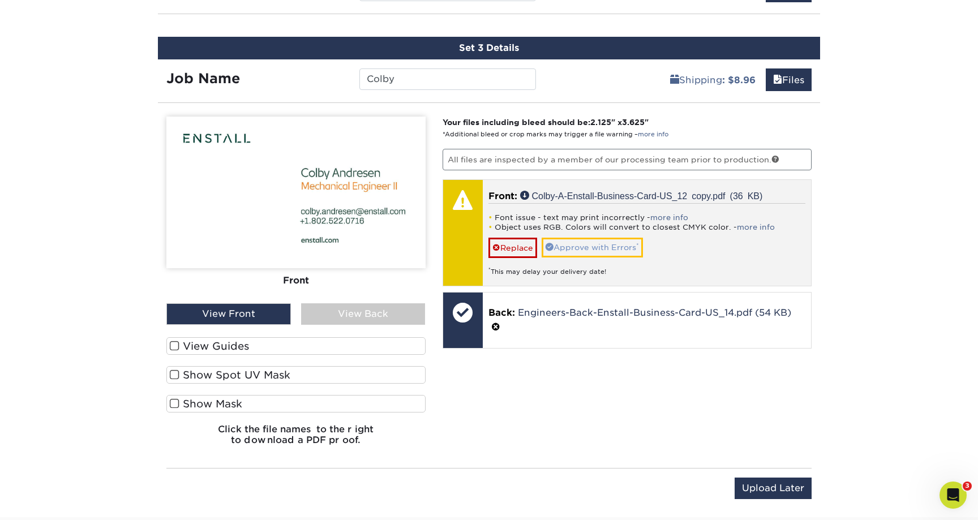
click at [582, 247] on link "Approve with Errors *" at bounding box center [592, 247] width 101 height 19
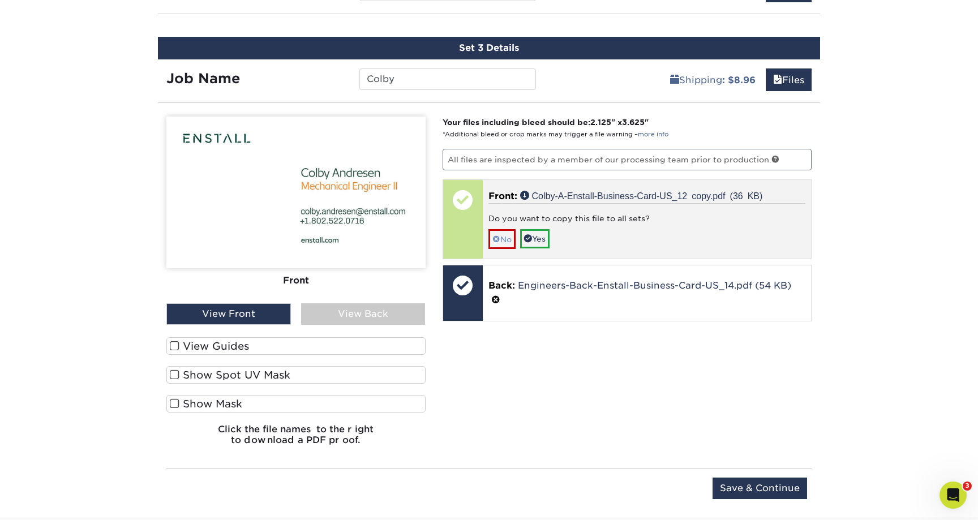
click at [503, 239] on link "No" at bounding box center [501, 239] width 27 height 20
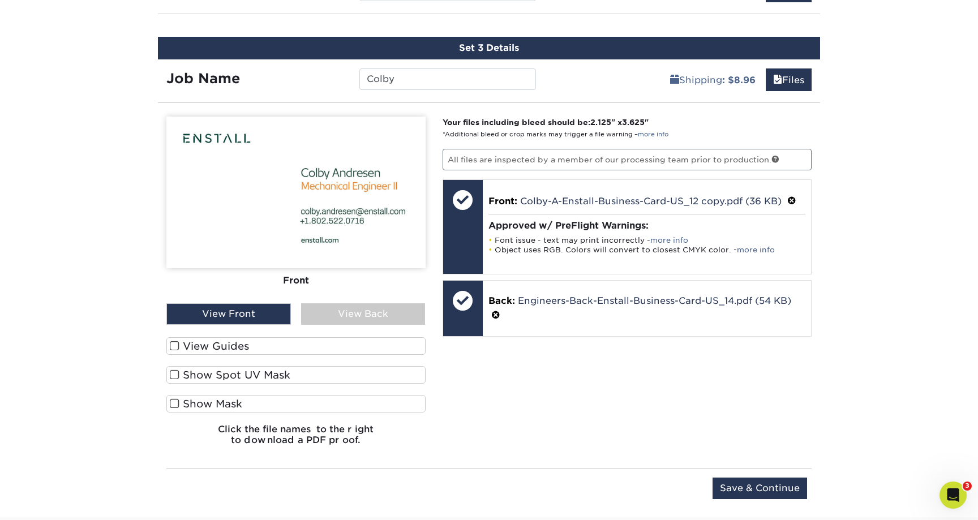
click at [174, 345] on span at bounding box center [175, 346] width 10 height 11
click at [0, 0] on input "View Guides" at bounding box center [0, 0] width 0 height 0
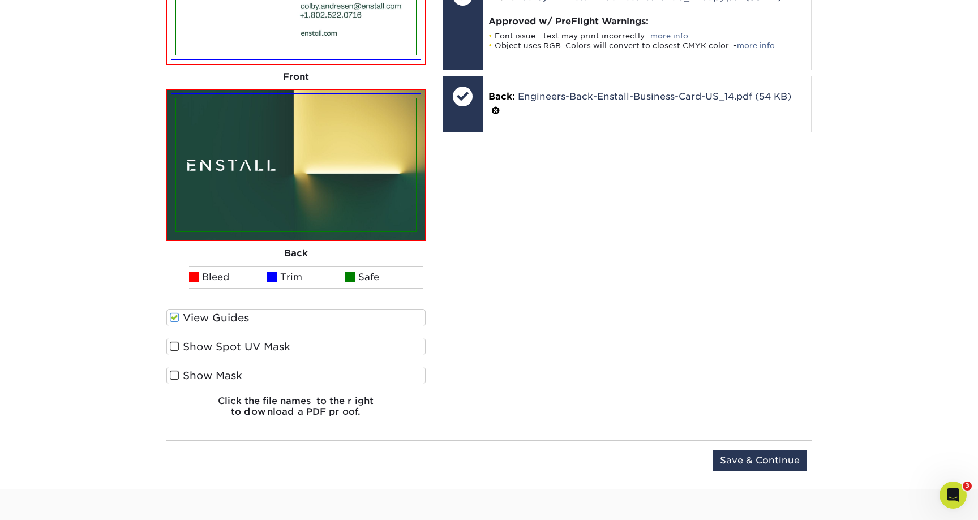
scroll to position [981, 0]
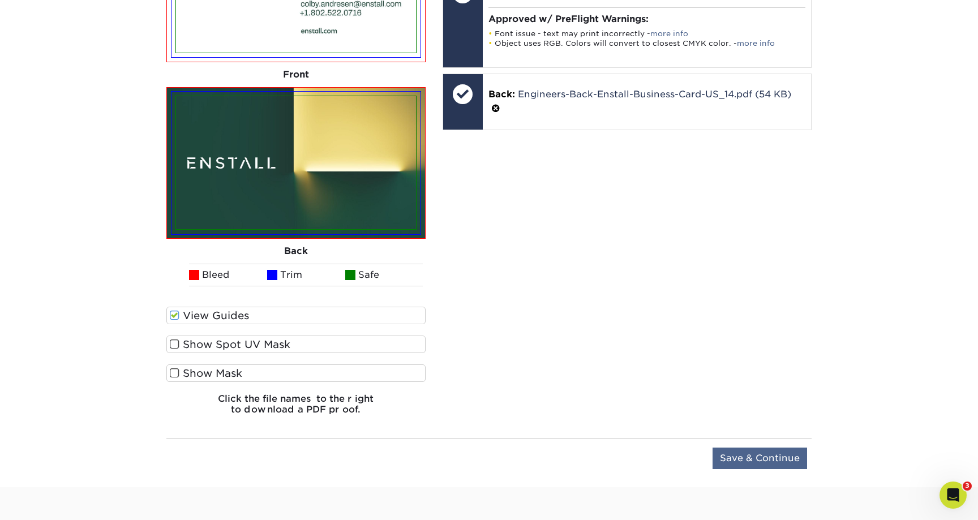
click at [746, 452] on input "Save & Continue" at bounding box center [759, 459] width 95 height 22
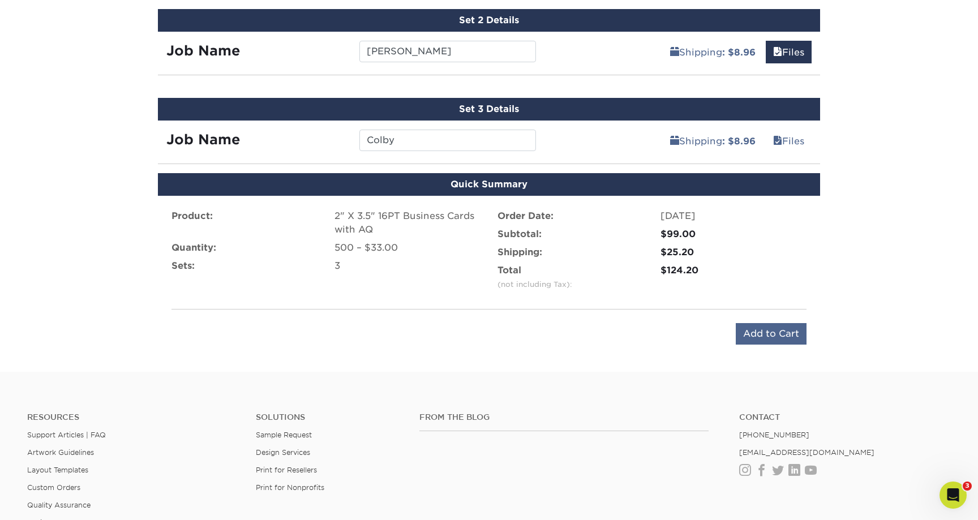
scroll to position [713, 0]
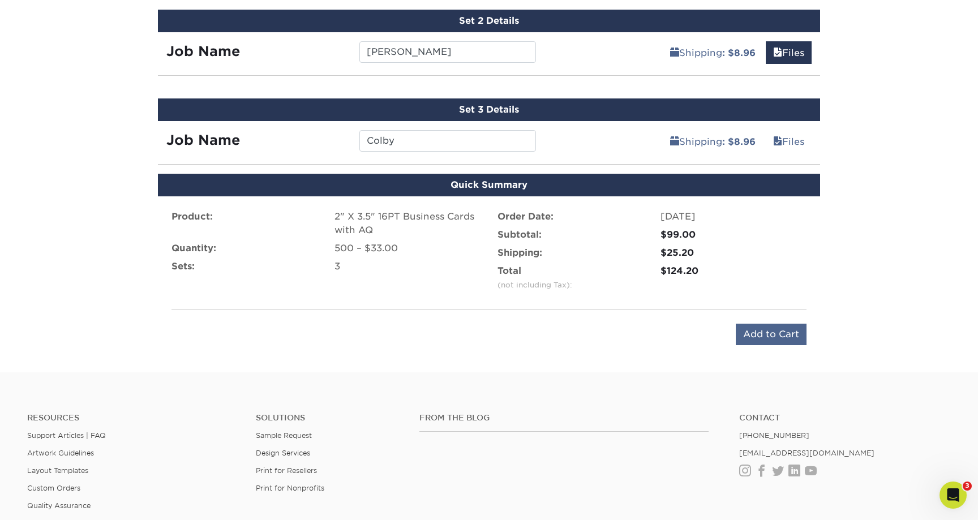
click at [750, 330] on input "Add to Cart" at bounding box center [771, 335] width 71 height 22
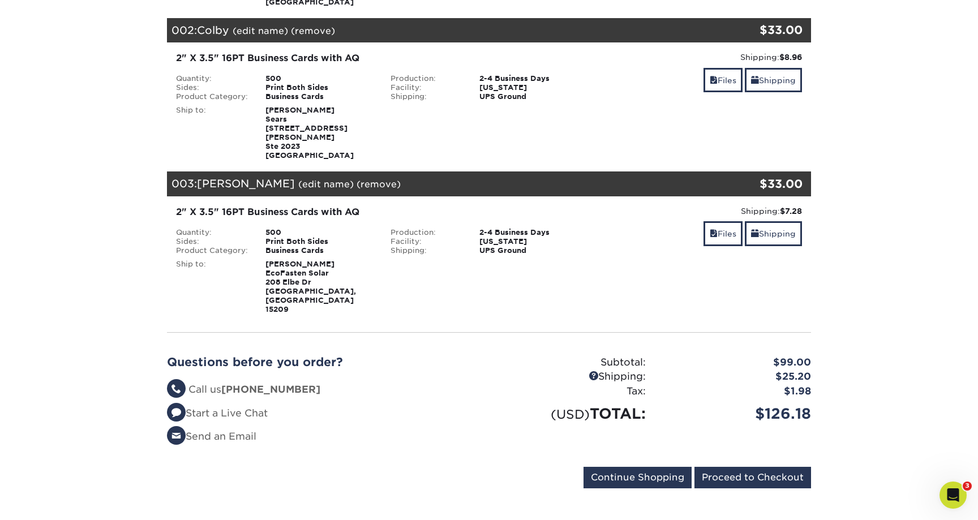
scroll to position [332, 0]
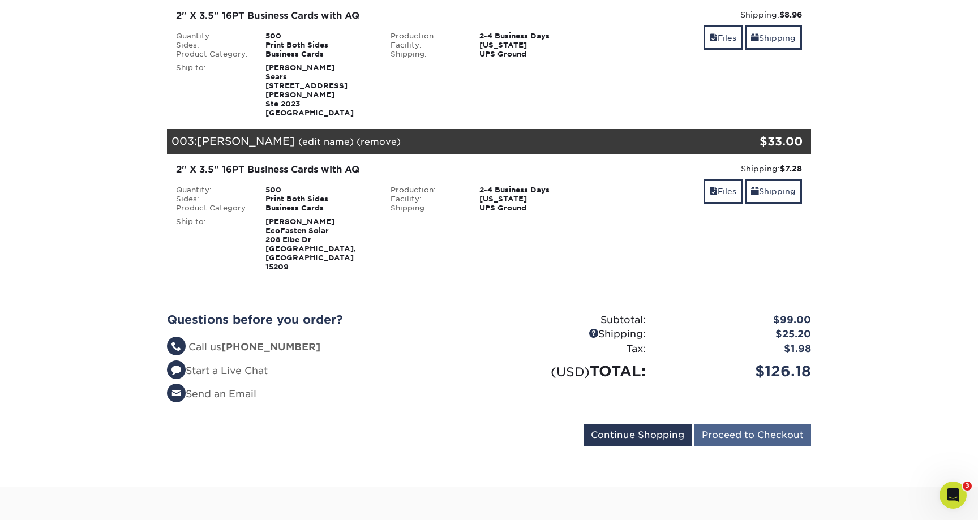
click at [736, 424] on input "Proceed to Checkout" at bounding box center [752, 435] width 117 height 22
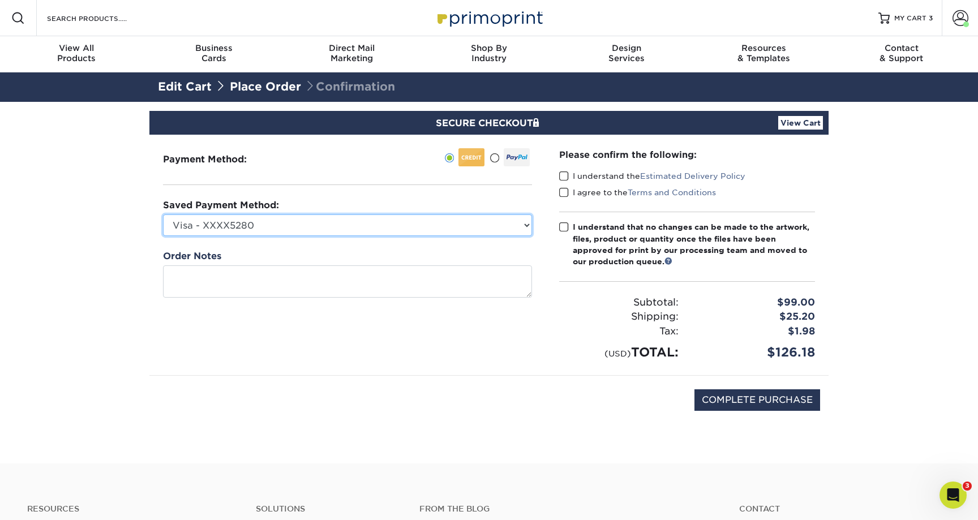
select select "65124"
click at [566, 174] on span at bounding box center [564, 176] width 10 height 11
click at [0, 0] on input "I understand the Estimated Delivery Policy" at bounding box center [0, 0] width 0 height 0
drag, startPoint x: 565, startPoint y: 188, endPoint x: 564, endPoint y: 197, distance: 9.1
click at [565, 188] on span at bounding box center [564, 192] width 10 height 11
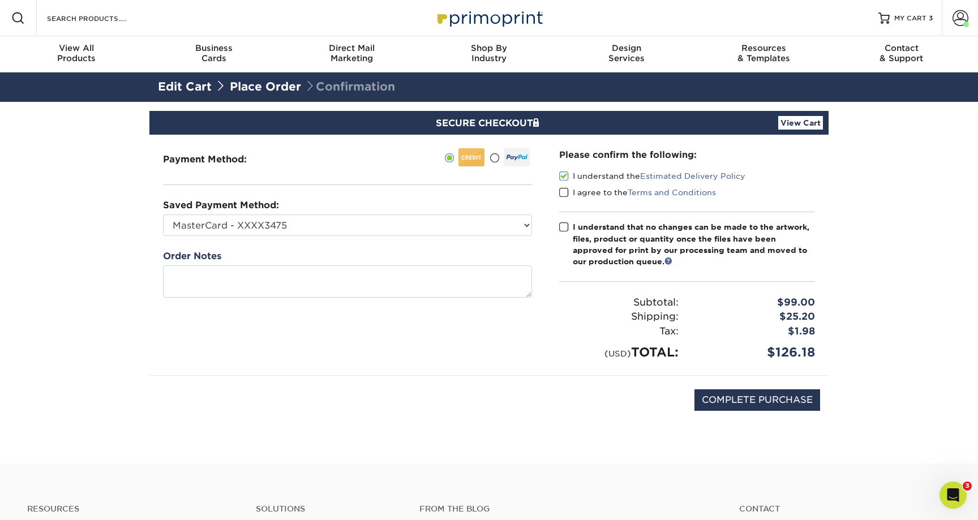
click at [0, 0] on input "I agree to the Terms and Conditions" at bounding box center [0, 0] width 0 height 0
click at [564, 225] on span at bounding box center [564, 227] width 10 height 11
click at [0, 0] on input "I understand that no changes can be made to the artwork, files, product or quan…" at bounding box center [0, 0] width 0 height 0
click at [758, 397] on input "COMPLETE PURCHASE" at bounding box center [757, 400] width 126 height 22
type input "PROCESSING, PLEASE WAIT..."
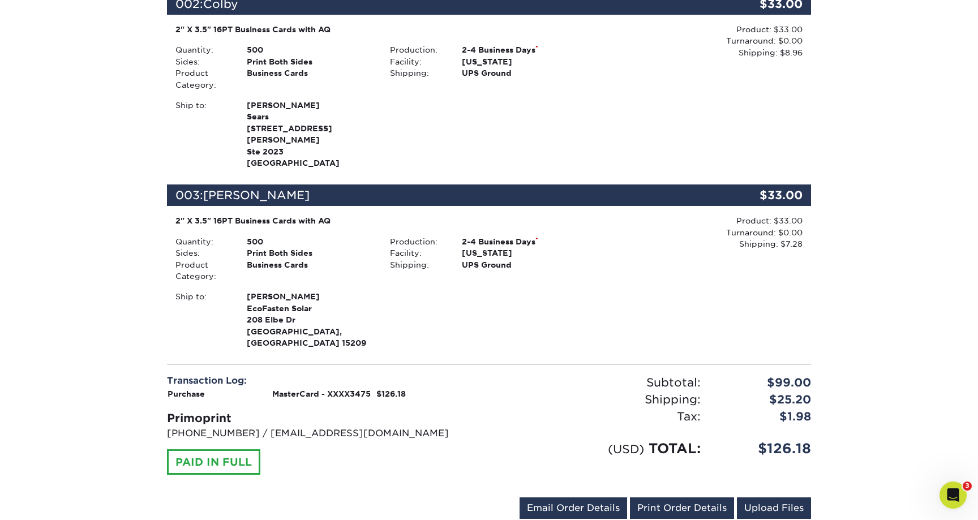
scroll to position [489, 0]
